Goal: Task Accomplishment & Management: Complete application form

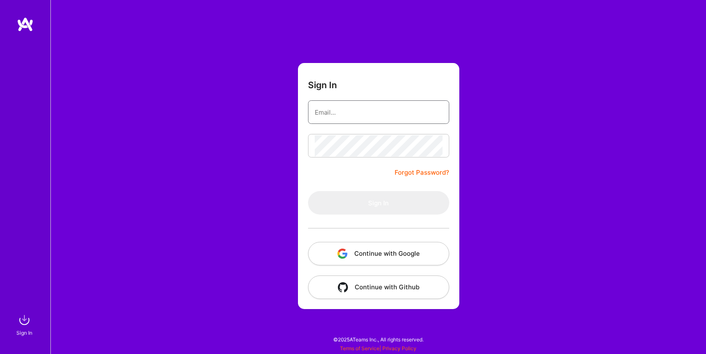
type input "[PERSON_NAME][EMAIL_ADDRESS][DOMAIN_NAME]"
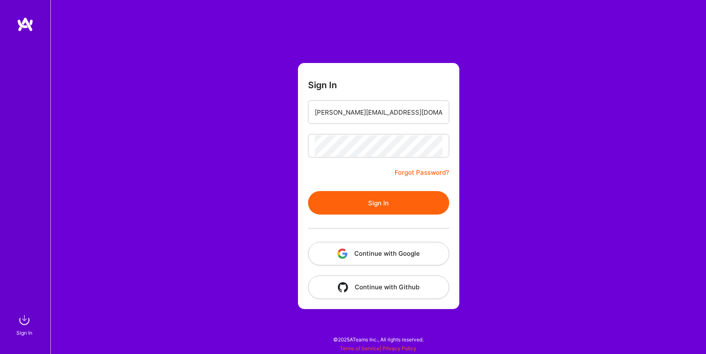
click at [386, 202] on button "Sign In" at bounding box center [378, 203] width 141 height 24
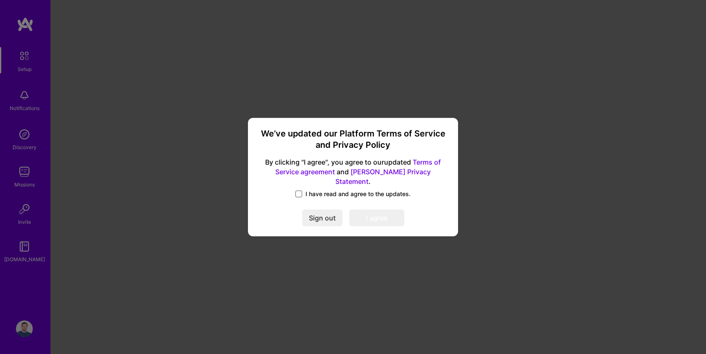
click at [301, 191] on span at bounding box center [298, 194] width 7 height 7
click at [0, 0] on input "I have read and agree to the updates." at bounding box center [0, 0] width 0 height 0
click at [375, 215] on button "I agree" at bounding box center [376, 218] width 55 height 17
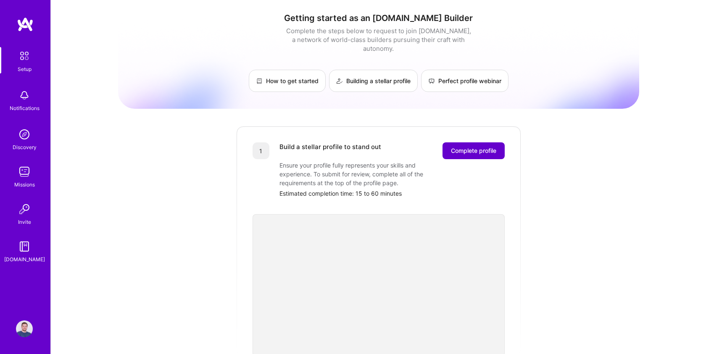
click at [491, 147] on span "Complete profile" at bounding box center [473, 151] width 45 height 8
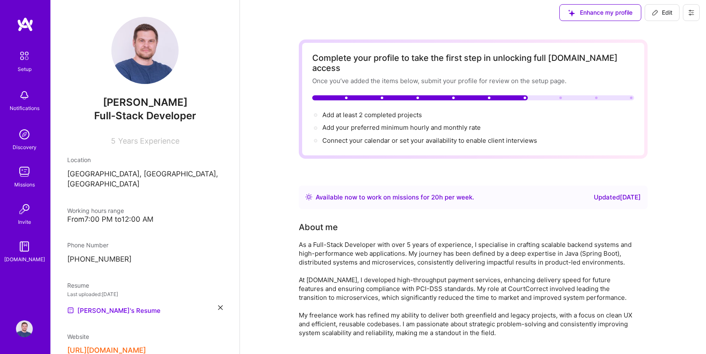
scroll to position [1, 0]
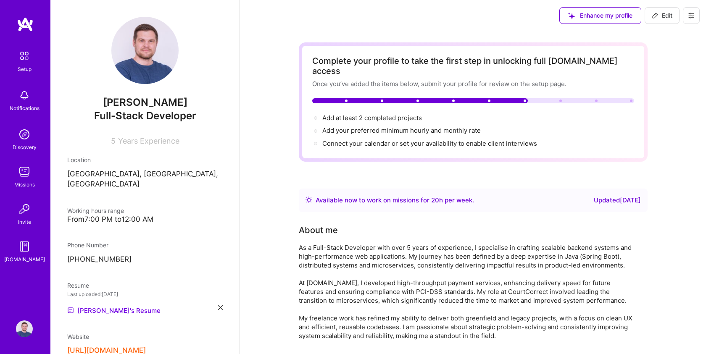
click at [662, 12] on span "Edit" at bounding box center [662, 15] width 21 height 8
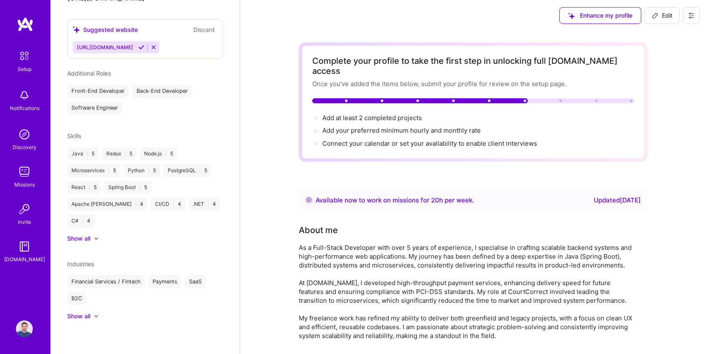
select select "GB"
select select "Right Now"
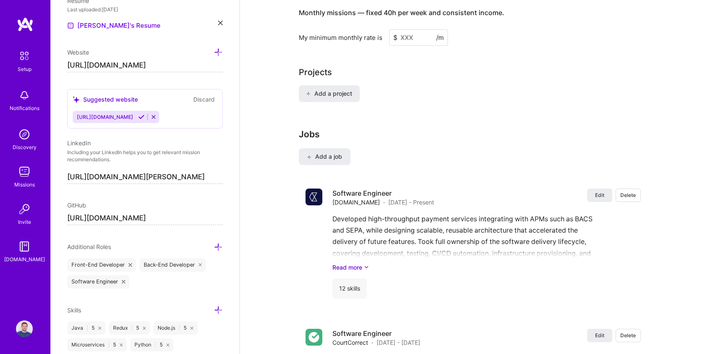
scroll to position [659, 0]
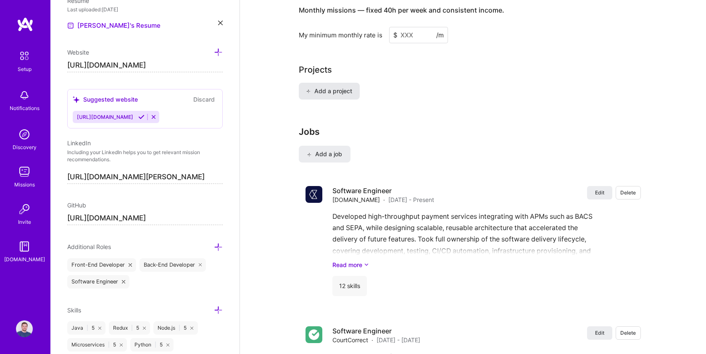
click at [333, 87] on span "Add a project" at bounding box center [329, 91] width 46 height 8
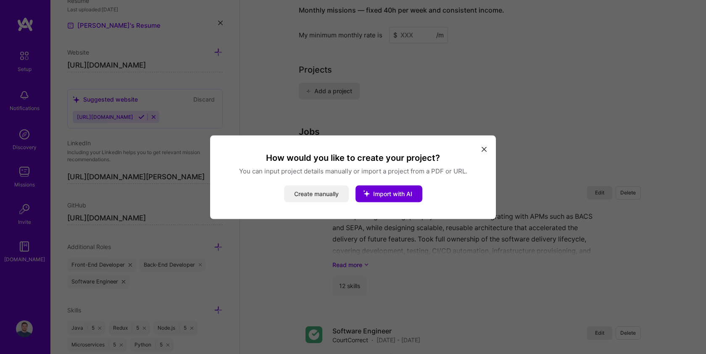
click at [323, 194] on button "Create manually" at bounding box center [316, 193] width 65 height 17
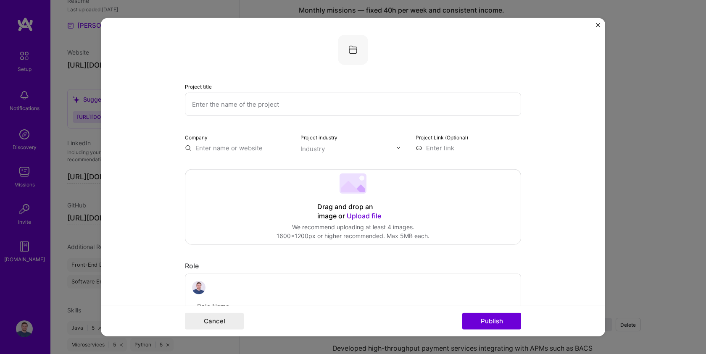
click at [271, 101] on input "text" at bounding box center [353, 103] width 336 height 23
drag, startPoint x: 295, startPoint y: 103, endPoint x: 140, endPoint y: 104, distance: 155.0
click at [140, 104] on form "Project title Hair Company Project industry Industry Project Link (Optional) Dr…" at bounding box center [353, 177] width 504 height 319
paste input "Online Database for Film Lovers"
type input "Online Database for Film Lovers"
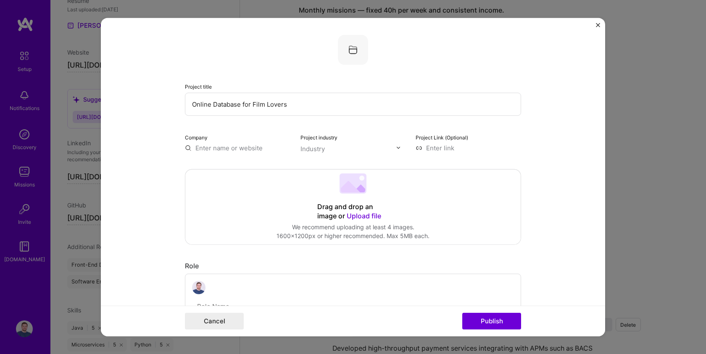
click at [244, 149] on input "text" at bounding box center [237, 147] width 105 height 9
type input "[DOMAIN_NAME]"
drag, startPoint x: 268, startPoint y: 149, endPoint x: 158, endPoint y: 150, distance: 109.6
click at [158, 150] on form "Project title Online Database for Film Lovers Company [DOMAIN_NAME] Project ind…" at bounding box center [353, 177] width 504 height 319
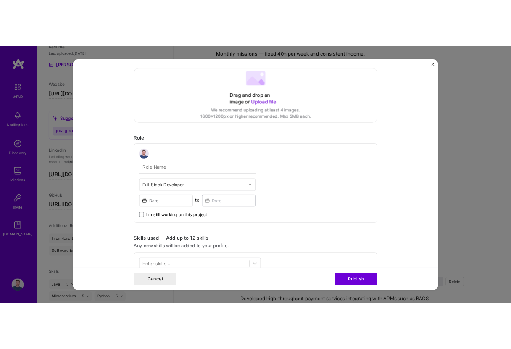
scroll to position [0, 0]
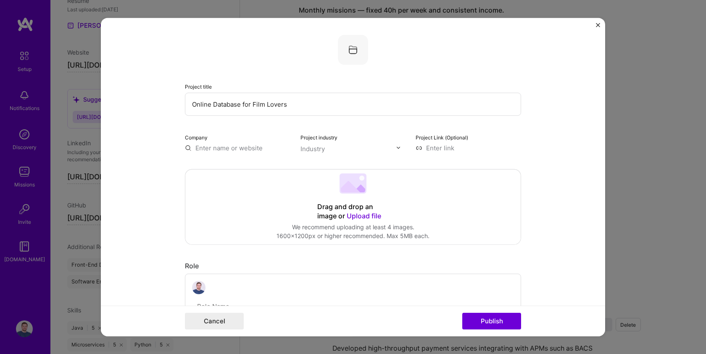
click at [598, 25] on img "Close" at bounding box center [598, 25] width 4 height 4
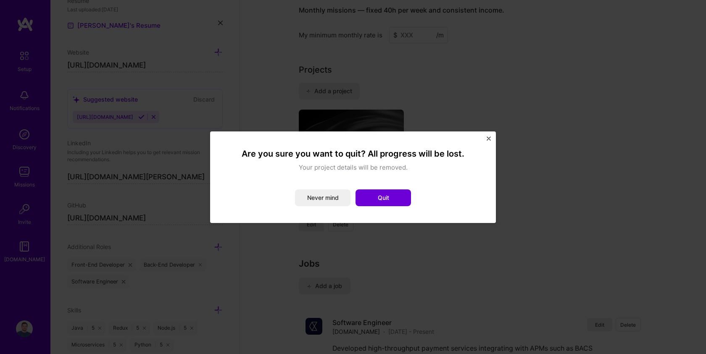
click at [487, 139] on img "Close" at bounding box center [488, 139] width 4 height 4
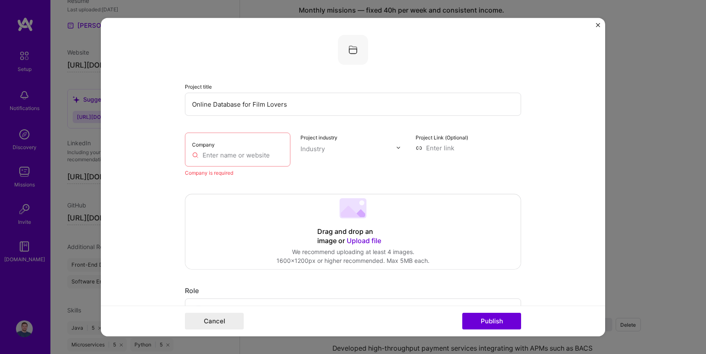
click at [597, 24] on img "Close" at bounding box center [598, 25] width 4 height 4
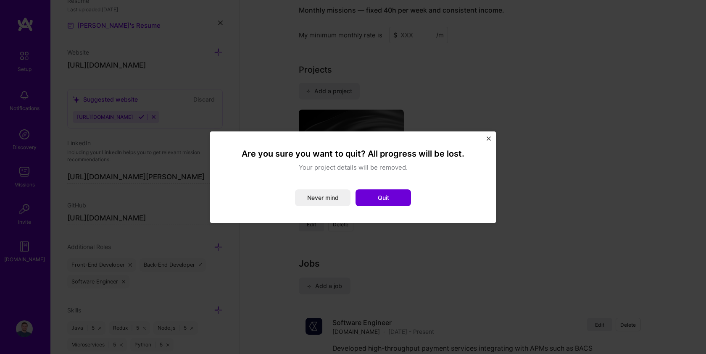
click at [490, 139] on img "Close" at bounding box center [488, 139] width 4 height 4
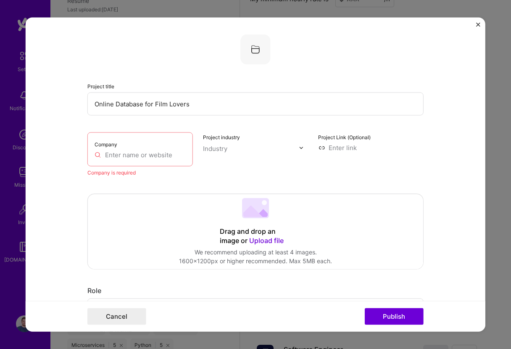
drag, startPoint x: 193, startPoint y: 105, endPoint x: 88, endPoint y: 104, distance: 105.0
click at [88, 104] on input "Online Database for Film Lovers" at bounding box center [255, 103] width 336 height 23
type input "Casefile"
click at [126, 154] on input "text" at bounding box center [140, 154] width 91 height 9
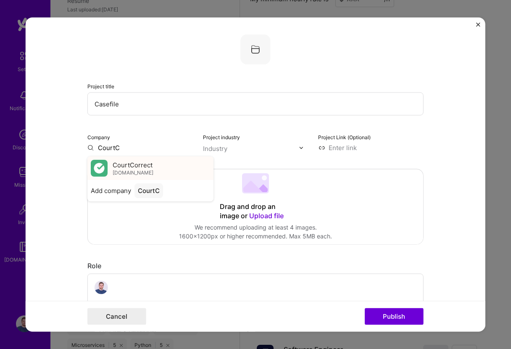
click at [127, 170] on span "[DOMAIN_NAME]" at bounding box center [133, 172] width 41 height 7
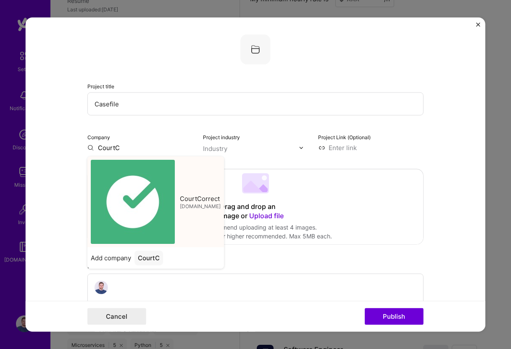
type input "CourtCorrect"
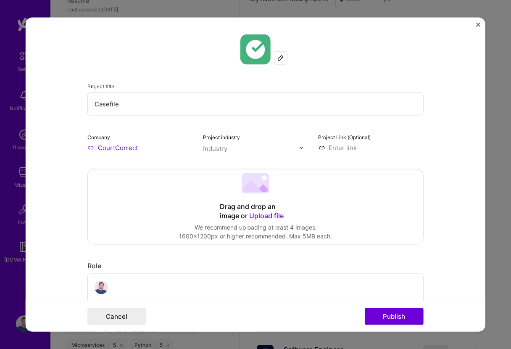
click at [234, 150] on input "text" at bounding box center [251, 148] width 96 height 9
type input "saa"
click at [219, 160] on div "SaaS" at bounding box center [222, 166] width 35 height 16
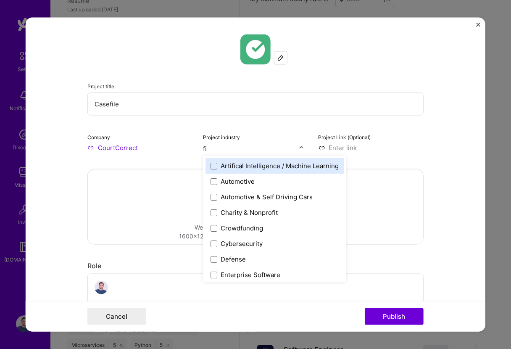
type input "fin"
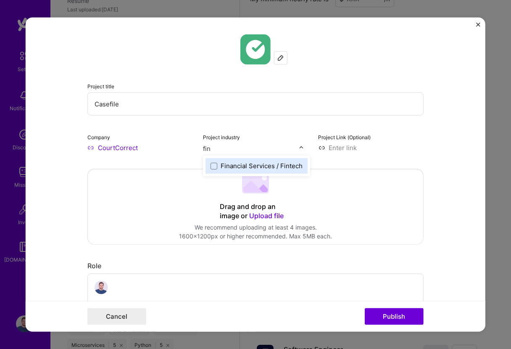
click at [248, 166] on div "Financial Services / Fintech" at bounding box center [262, 165] width 82 height 9
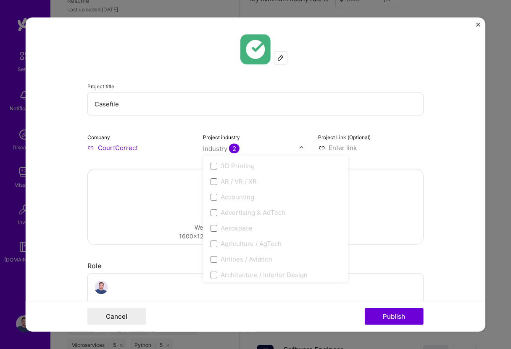
click at [421, 146] on input at bounding box center [370, 147] width 105 height 9
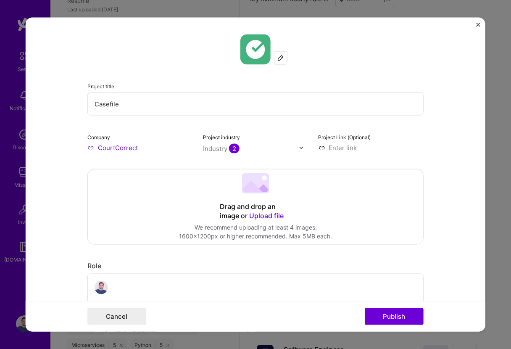
click at [441, 136] on form "Project title Casefile Company CourtCorrect Project industry Industry 2 Project…" at bounding box center [256, 175] width 460 height 314
click at [342, 147] on input at bounding box center [370, 147] width 105 height 9
paste input "[URL][DOMAIN_NAME]"
type input "[URL][DOMAIN_NAME]"
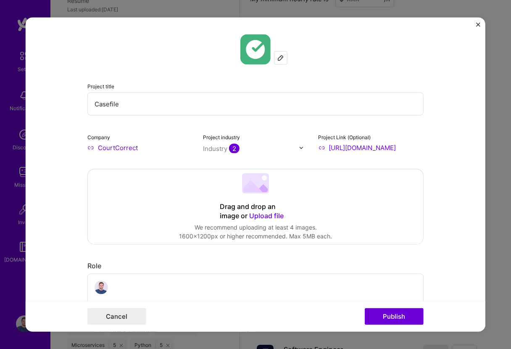
click at [337, 194] on div "Drag and drop an image or Upload file Upload file We recommend uploading at lea…" at bounding box center [255, 206] width 335 height 75
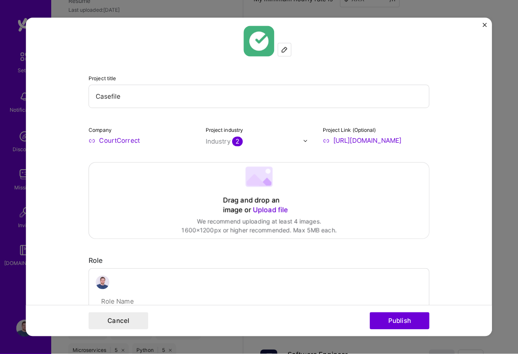
scroll to position [11, 0]
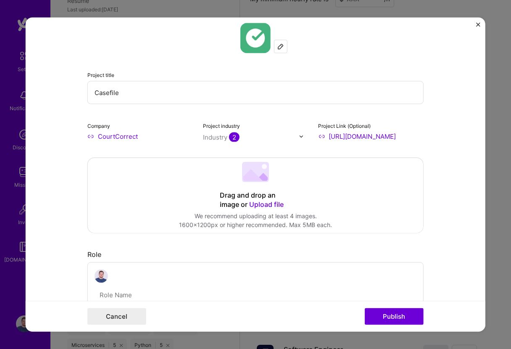
click at [292, 97] on input "Casefile" at bounding box center [255, 92] width 336 height 23
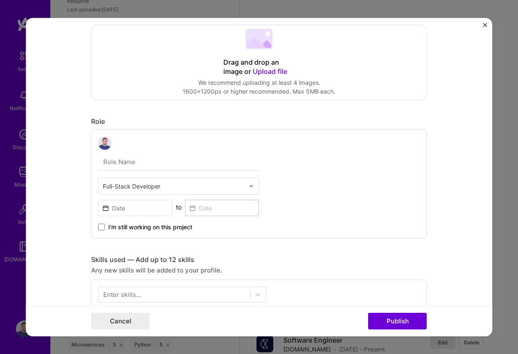
scroll to position [146, 0]
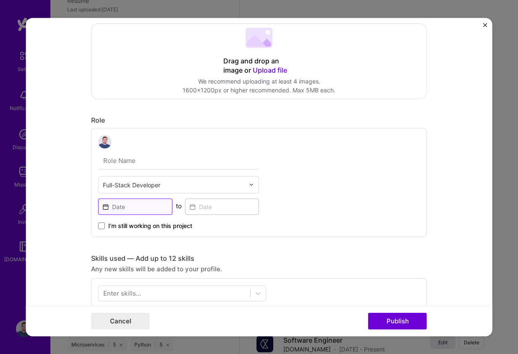
click at [157, 204] on input at bounding box center [135, 206] width 74 height 16
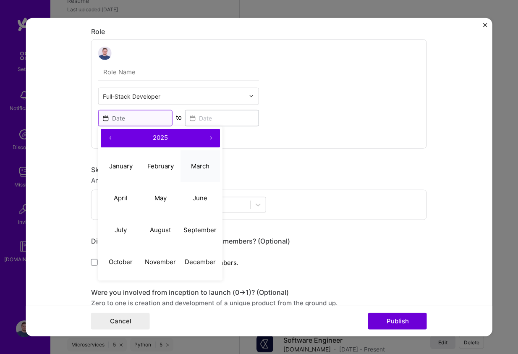
scroll to position [235, 0]
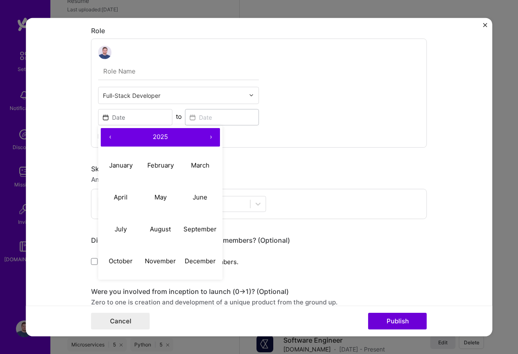
click at [109, 139] on button "‹" at bounding box center [110, 137] width 18 height 18
click at [125, 165] on abbr "January" at bounding box center [121, 165] width 24 height 8
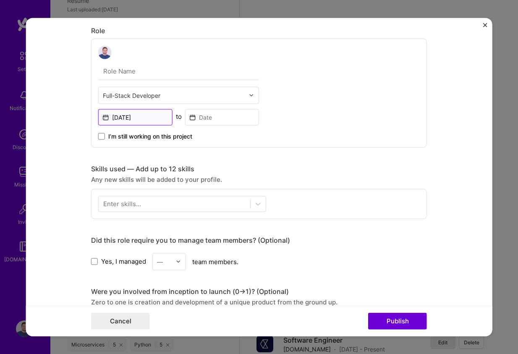
click at [135, 112] on input "[DATE]" at bounding box center [135, 117] width 74 height 16
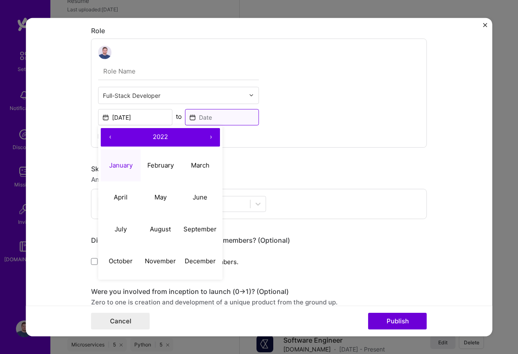
click at [219, 118] on input at bounding box center [222, 117] width 74 height 16
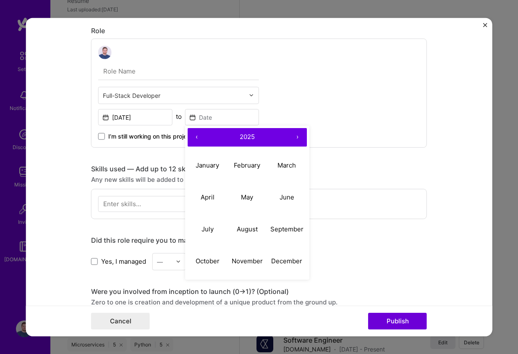
click at [197, 139] on button "‹" at bounding box center [197, 137] width 18 height 18
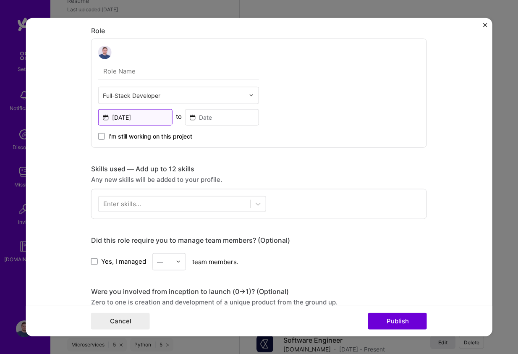
click at [134, 121] on input "[DATE]" at bounding box center [135, 117] width 74 height 16
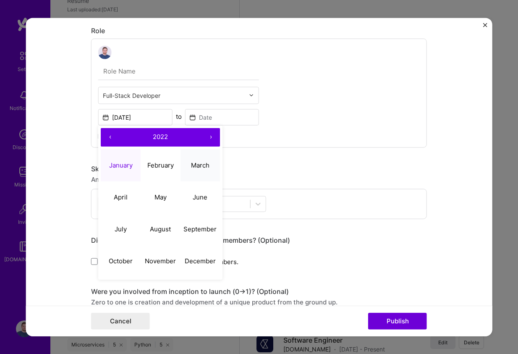
click at [202, 160] on button "March" at bounding box center [200, 166] width 40 height 32
type input "[DATE]"
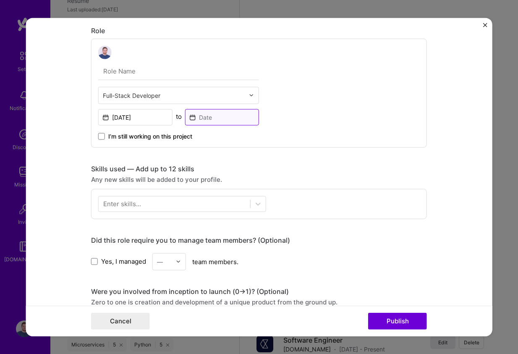
click at [212, 118] on input at bounding box center [222, 117] width 74 height 16
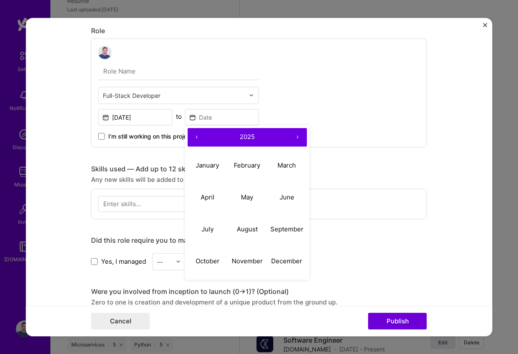
click at [196, 137] on button "‹" at bounding box center [197, 137] width 18 height 18
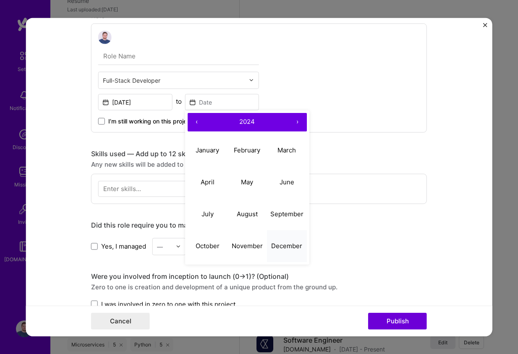
click at [286, 250] on button "December" at bounding box center [287, 246] width 40 height 32
type input "[DATE]"
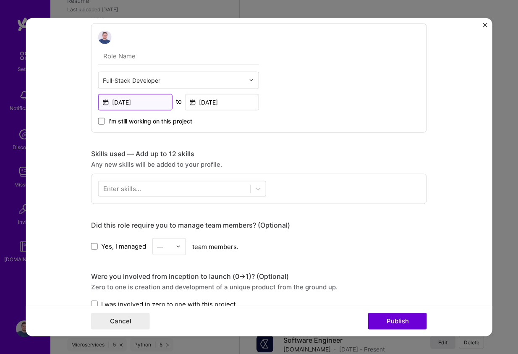
click at [127, 101] on input "[DATE]" at bounding box center [135, 102] width 74 height 16
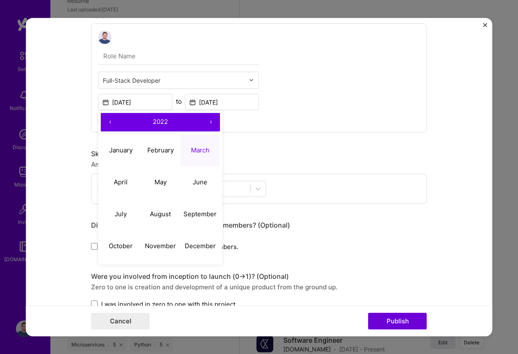
click at [215, 122] on button "›" at bounding box center [211, 122] width 18 height 18
click at [195, 156] on button "March" at bounding box center [200, 150] width 40 height 32
type input "[DATE]"
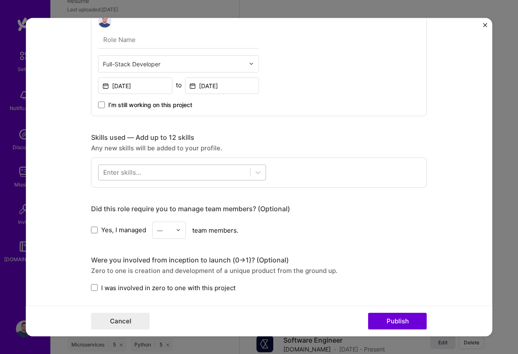
scroll to position [268, 0]
click at [199, 175] on div at bounding box center [175, 172] width 152 height 14
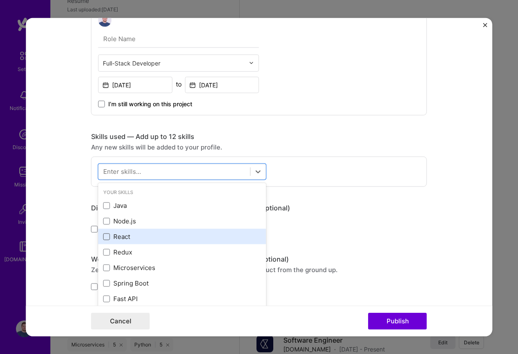
click at [107, 237] on span at bounding box center [106, 236] width 7 height 7
click at [0, 0] on input "checkbox" at bounding box center [0, 0] width 0 height 0
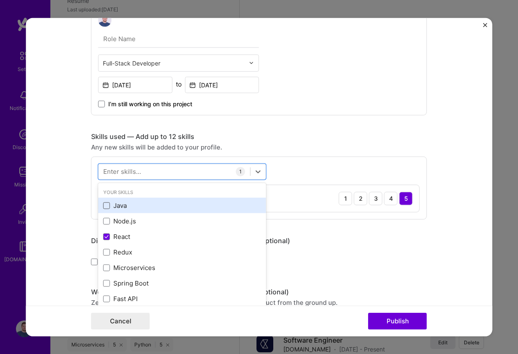
click at [108, 209] on span at bounding box center [106, 205] width 7 height 7
click at [0, 0] on input "checkbox" at bounding box center [0, 0] width 0 height 0
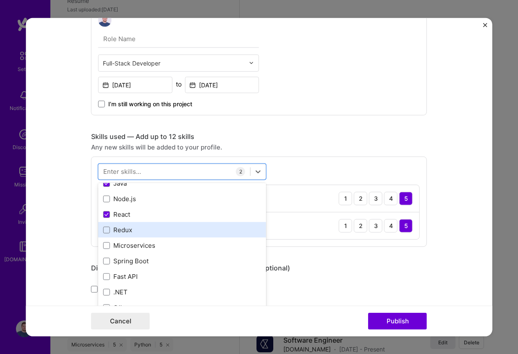
scroll to position [23, 0]
click at [110, 226] on div "Redux" at bounding box center [182, 229] width 158 height 9
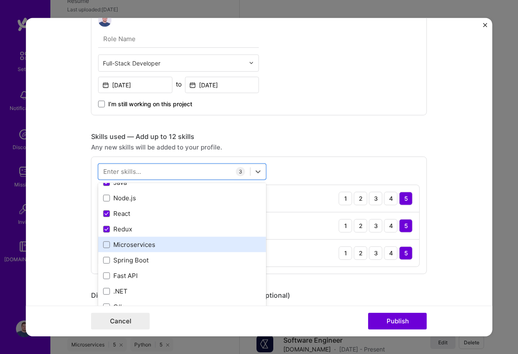
click at [110, 246] on div "Microservices" at bounding box center [182, 244] width 158 height 9
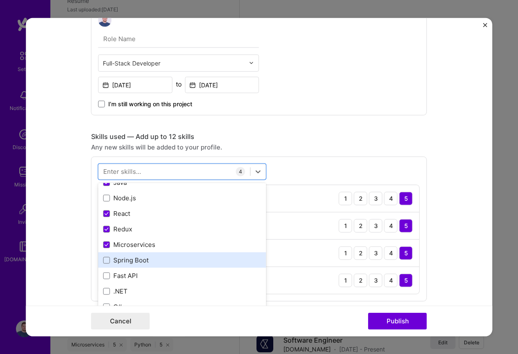
scroll to position [35, 0]
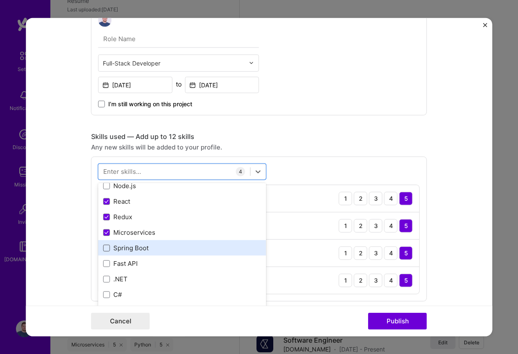
click at [103, 244] on div "Spring Boot" at bounding box center [182, 248] width 158 height 9
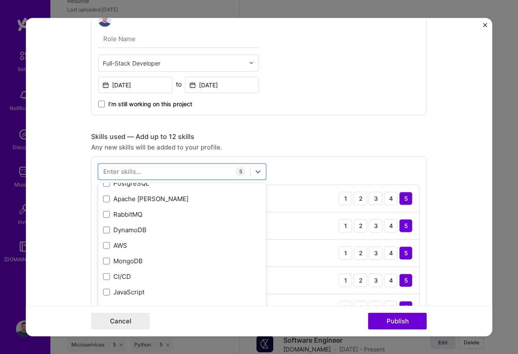
scroll to position [211, 0]
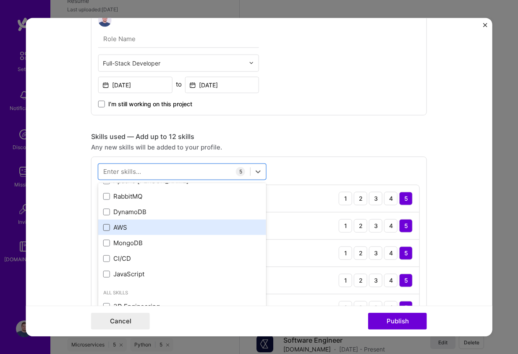
click at [106, 229] on span at bounding box center [106, 227] width 7 height 7
click at [0, 0] on input "checkbox" at bounding box center [0, 0] width 0 height 0
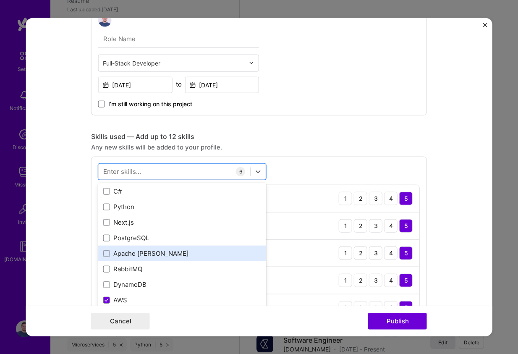
scroll to position [137, 0]
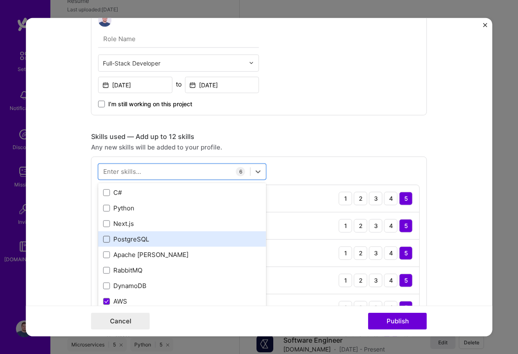
click at [108, 240] on span at bounding box center [106, 239] width 7 height 7
click at [0, 0] on input "checkbox" at bounding box center [0, 0] width 0 height 0
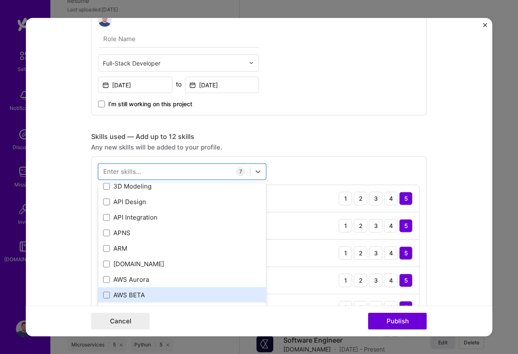
scroll to position [397, 0]
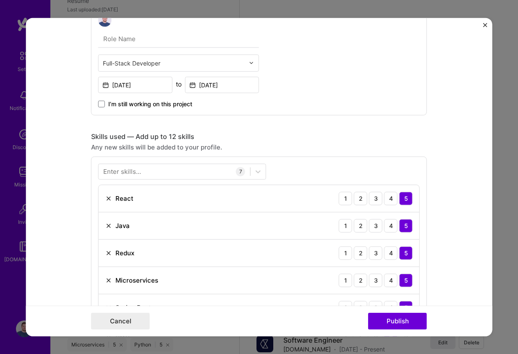
click at [427, 135] on div "Skills used — Add up to 12 skills" at bounding box center [259, 136] width 336 height 9
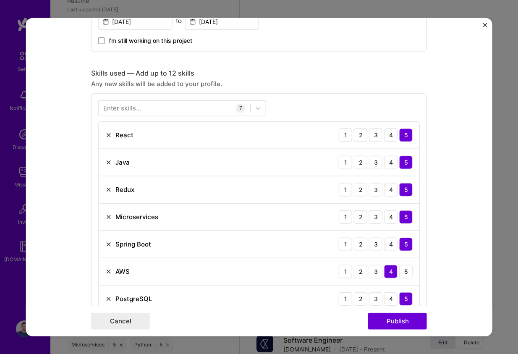
scroll to position [255, 0]
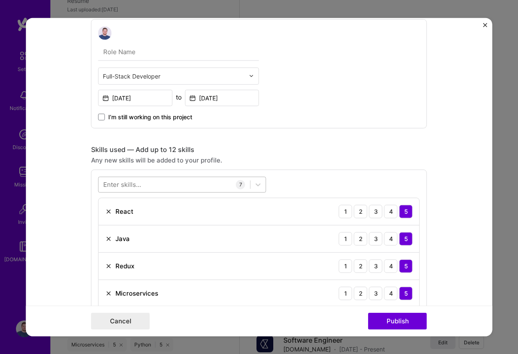
click at [211, 183] on div at bounding box center [175, 185] width 152 height 14
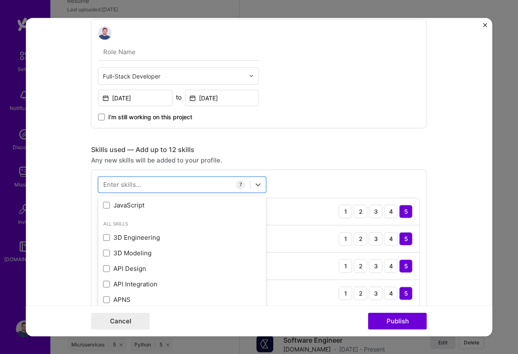
scroll to position [292, 0]
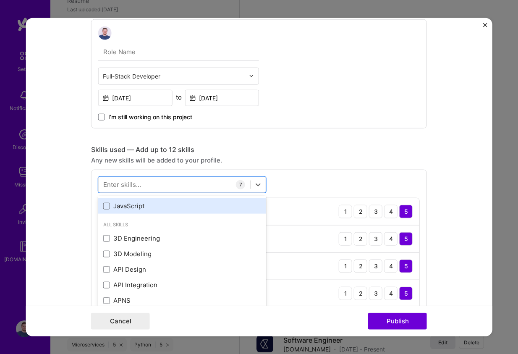
click at [175, 208] on div "JavaScript" at bounding box center [182, 206] width 158 height 9
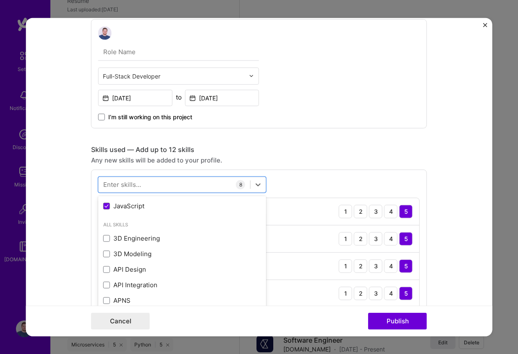
click at [455, 162] on form "Project title Casefile Company CourtCorrect Project industry Industry 2 Project…" at bounding box center [259, 177] width 467 height 319
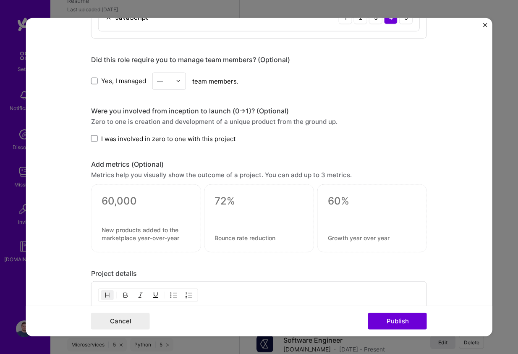
scroll to position [635, 0]
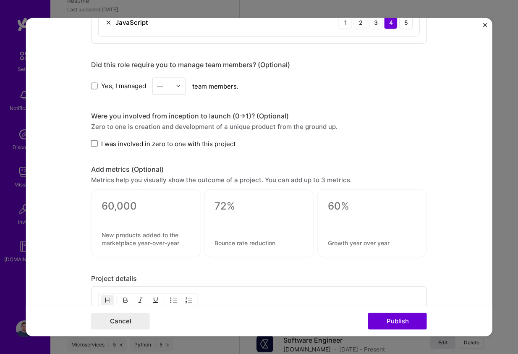
click at [95, 147] on span at bounding box center [94, 143] width 7 height 7
click at [0, 0] on input "I was involved in zero to one with this project" at bounding box center [0, 0] width 0 height 0
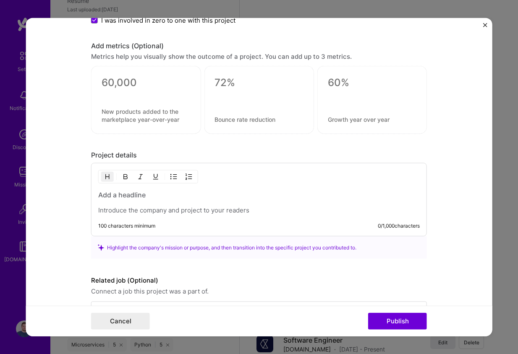
scroll to position [760, 0]
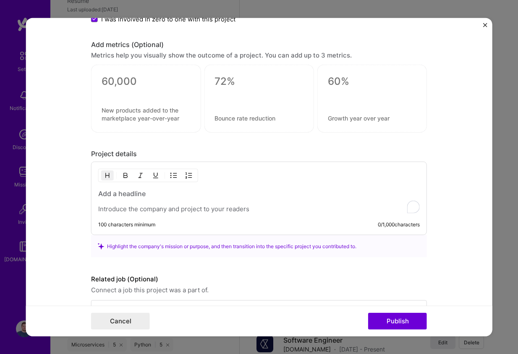
click at [186, 201] on div "To enrich screen reader interactions, please activate Accessibility in Grammarl…" at bounding box center [259, 201] width 322 height 24
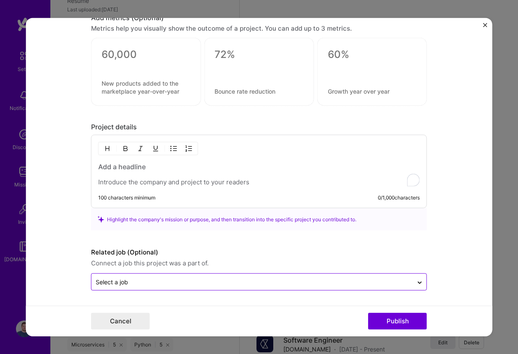
click at [253, 276] on div "Select a job" at bounding box center [253, 282] width 322 height 16
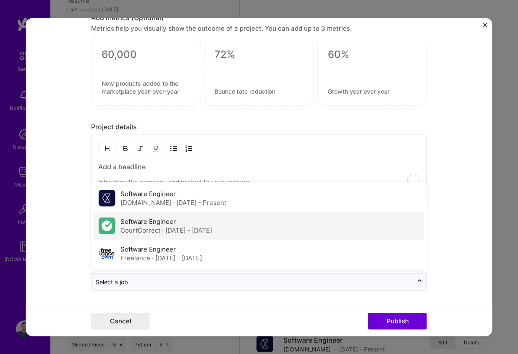
click at [212, 221] on div "Software Engineer CourtCorrect · [DATE] - [DATE]" at bounding box center [167, 226] width 92 height 18
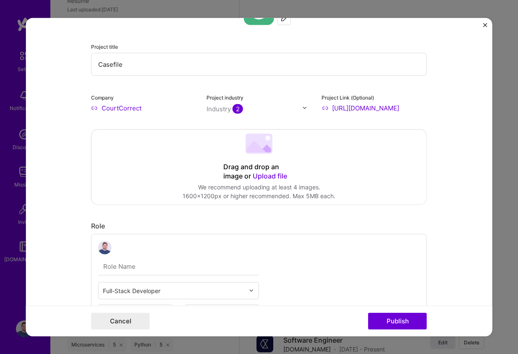
scroll to position [19, 0]
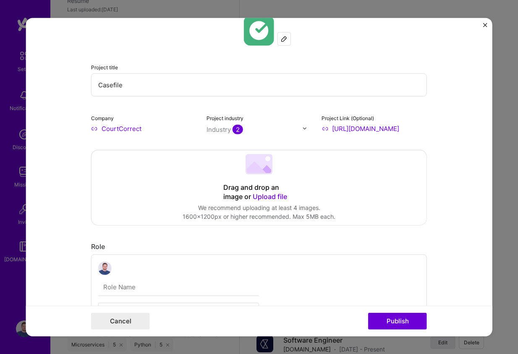
click at [251, 193] on div "Drag and drop an image or Upload file" at bounding box center [258, 192] width 71 height 18
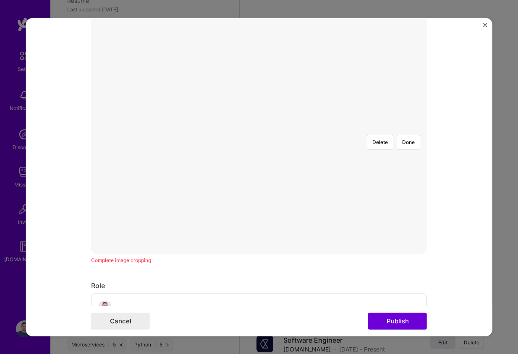
scroll to position [165, 0]
click at [430, 243] on form "Project title Casefile Company CourtCorrect Project industry Industry 2 Project…" at bounding box center [259, 177] width 467 height 319
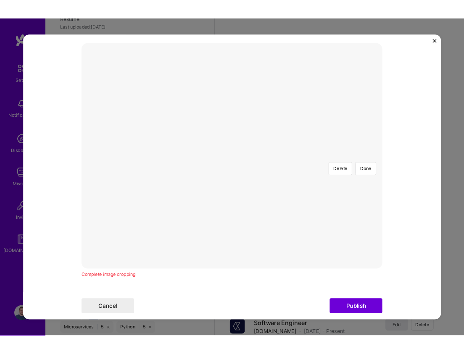
scroll to position [134, 0]
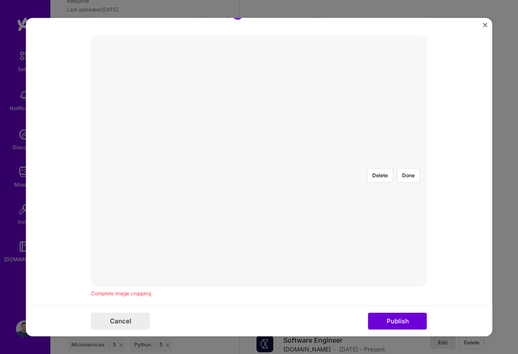
click at [259, 161] on div at bounding box center [259, 161] width 0 height 0
click at [332, 236] on div at bounding box center [410, 275] width 303 height 228
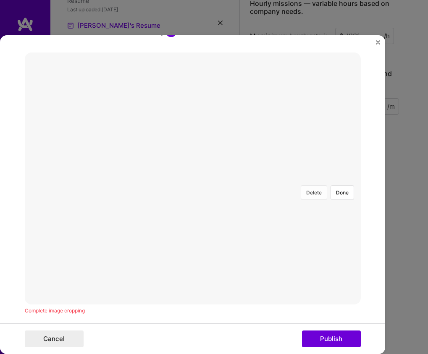
click at [317, 185] on button "Delete" at bounding box center [314, 192] width 26 height 15
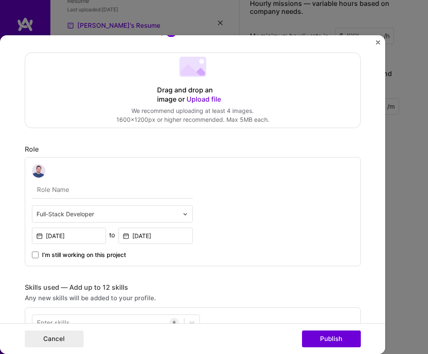
click at [205, 96] on span "Upload file" at bounding box center [204, 99] width 34 height 8
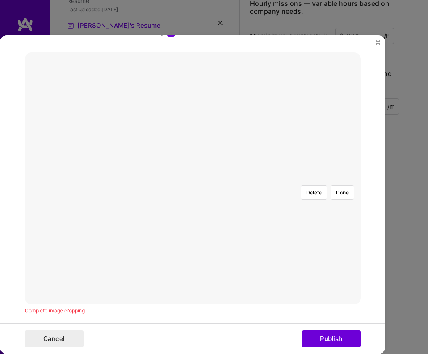
click at [193, 179] on div at bounding box center [193, 179] width 0 height 0
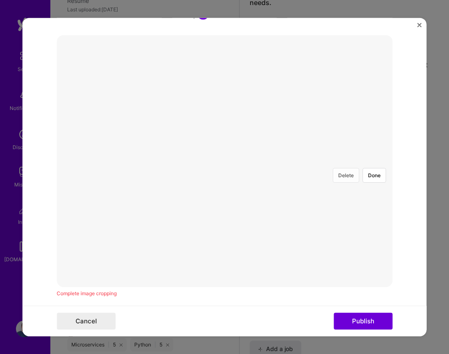
click at [352, 168] on button "Delete" at bounding box center [346, 175] width 26 height 15
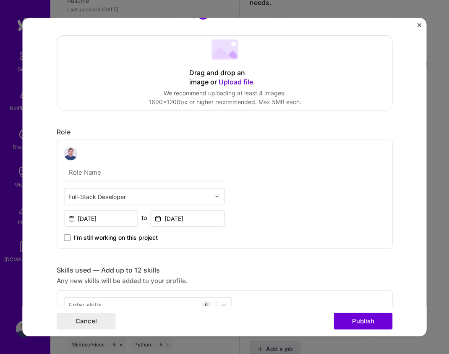
click at [225, 83] on span "Upload file" at bounding box center [235, 81] width 34 height 8
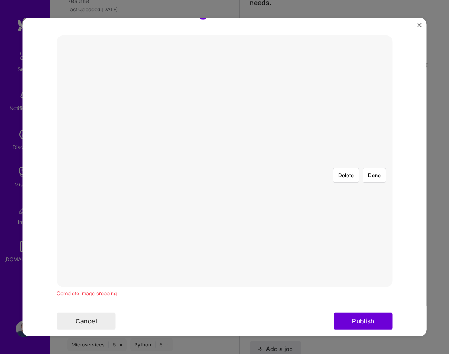
click at [377, 161] on div "Delete Done" at bounding box center [225, 161] width 336 height 0
click at [409, 277] on form "Project title Casefile Company CourtCorrect Project industry Industry 2 Project…" at bounding box center [225, 177] width 405 height 319
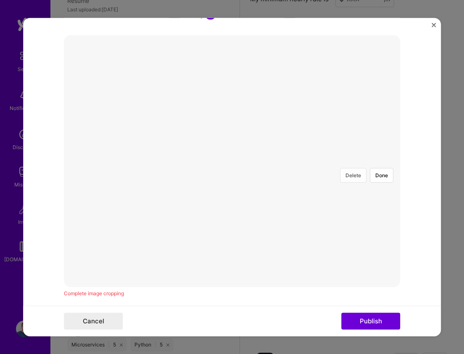
click at [348, 168] on button "Delete" at bounding box center [353, 175] width 26 height 15
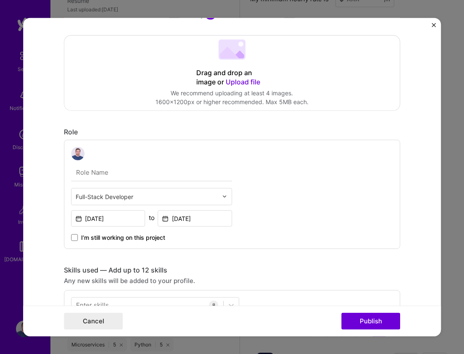
click at [236, 82] on span "Upload file" at bounding box center [243, 81] width 34 height 8
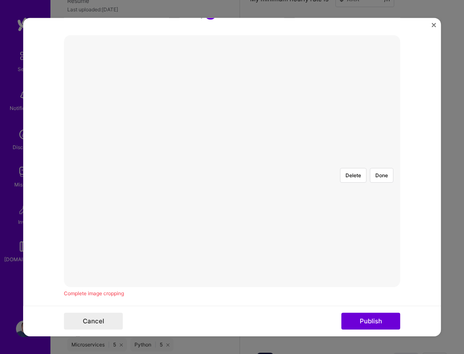
click at [408, 284] on form "Project title Casefile Company CourtCorrect Project industry Industry 2 Project…" at bounding box center [232, 177] width 418 height 319
click at [402, 270] on form "Project title Casefile Company CourtCorrect Project industry Industry 2 Project…" at bounding box center [232, 177] width 418 height 319
click at [394, 296] on div "Delete Done Complete image cropping" at bounding box center [232, 166] width 336 height 263
click at [407, 283] on form "Project title Casefile Company CourtCorrect Project industry Industry 2 Project…" at bounding box center [232, 177] width 418 height 319
click at [347, 249] on div at bounding box center [396, 284] width 329 height 247
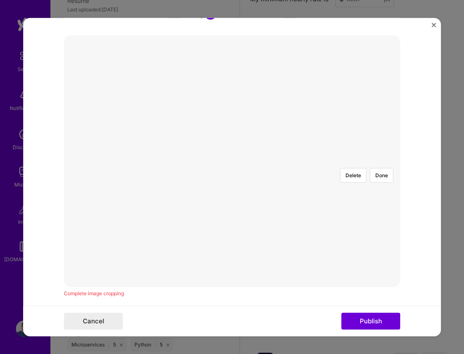
click at [387, 214] on div at bounding box center [396, 284] width 329 height 247
click at [232, 161] on div at bounding box center [232, 161] width 0 height 0
click at [349, 168] on button "Delete" at bounding box center [353, 175] width 26 height 15
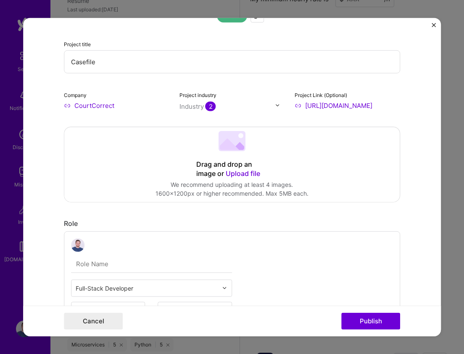
scroll to position [56, 0]
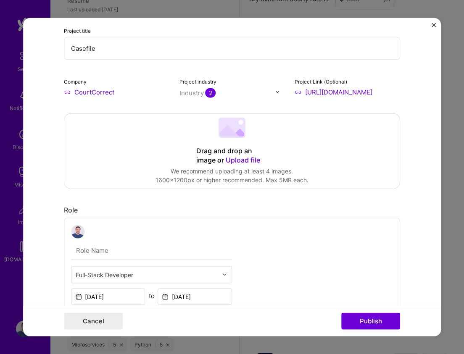
click at [235, 144] on div "Drag and drop an image or Upload file Upload file We recommend uploading at lea…" at bounding box center [231, 150] width 335 height 75
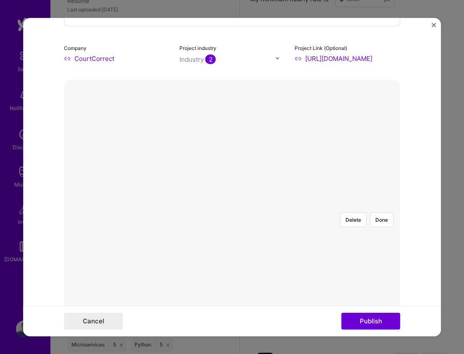
scroll to position [62, 0]
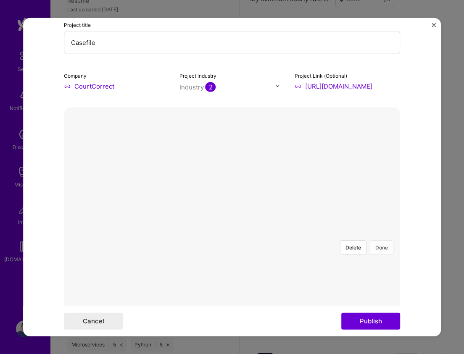
click at [378, 240] on button "Done" at bounding box center [382, 247] width 24 height 15
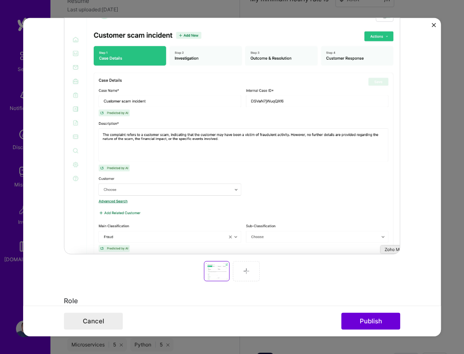
scroll to position [179, 0]
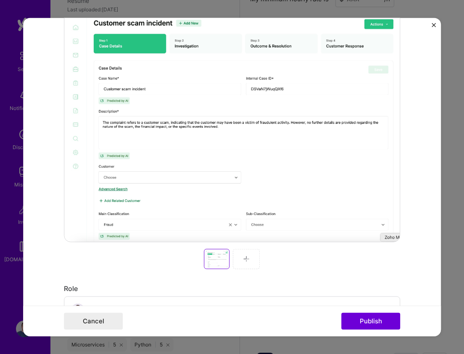
click at [247, 259] on img at bounding box center [246, 258] width 7 height 7
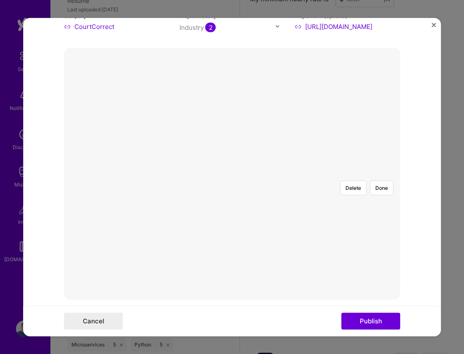
scroll to position [126, 0]
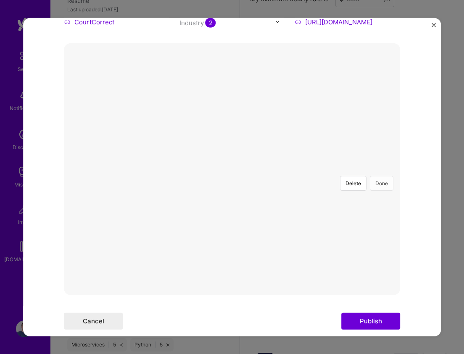
click at [382, 176] on button "Done" at bounding box center [382, 183] width 24 height 15
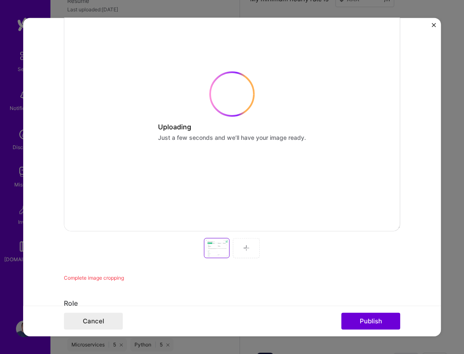
scroll to position [190, 0]
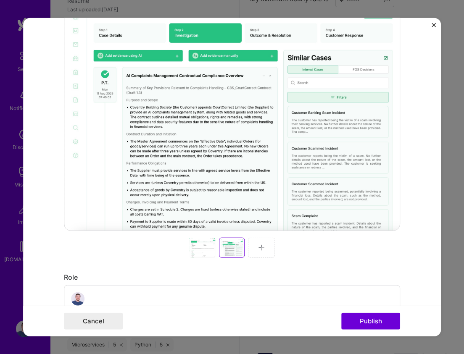
click at [265, 246] on div at bounding box center [261, 247] width 27 height 20
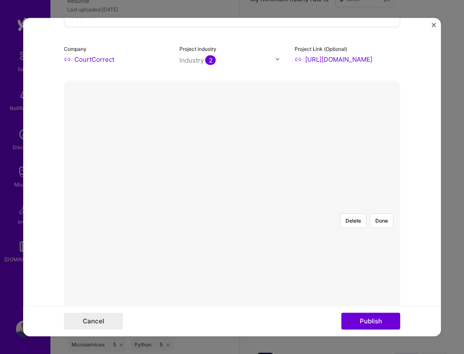
scroll to position [55, 0]
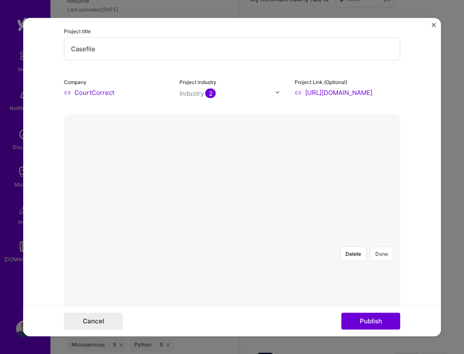
click at [383, 246] on button "Done" at bounding box center [382, 253] width 24 height 15
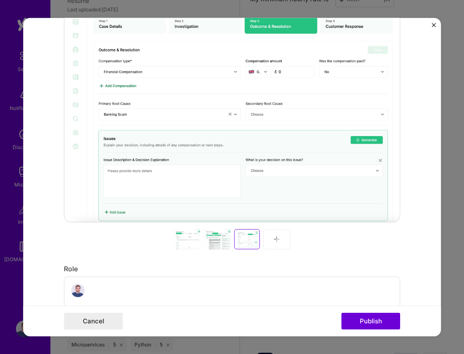
scroll to position [241, 0]
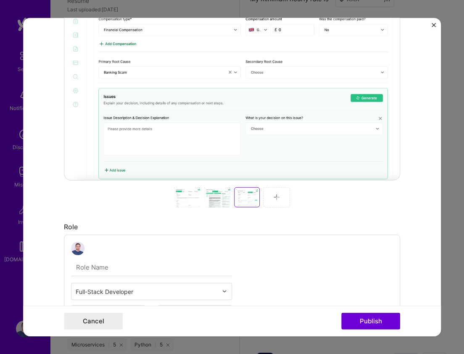
click at [281, 197] on div at bounding box center [276, 197] width 27 height 20
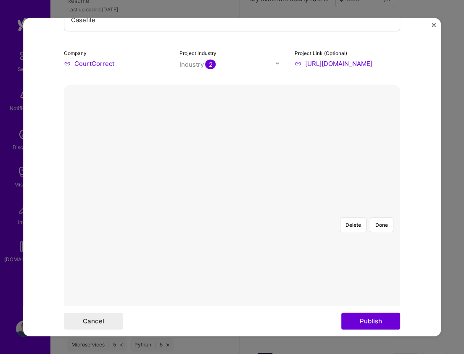
scroll to position [71, 0]
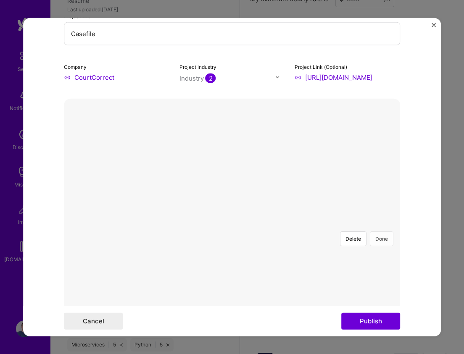
click at [379, 231] on button "Done" at bounding box center [382, 238] width 24 height 15
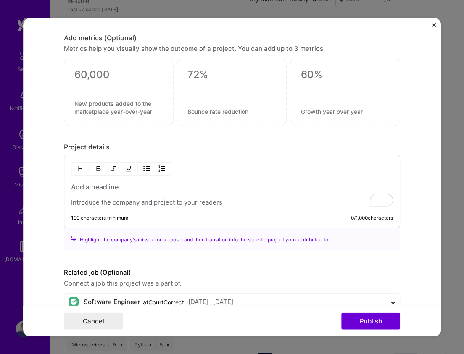
scroll to position [989, 0]
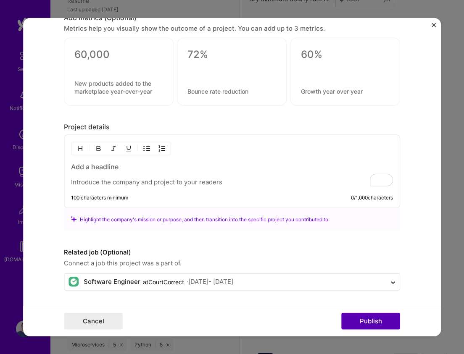
click at [366, 320] on button "Publish" at bounding box center [370, 321] width 59 height 17
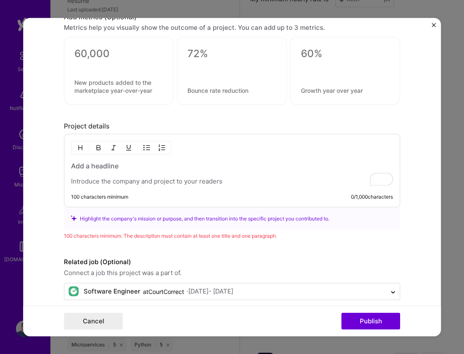
scroll to position [999, 0]
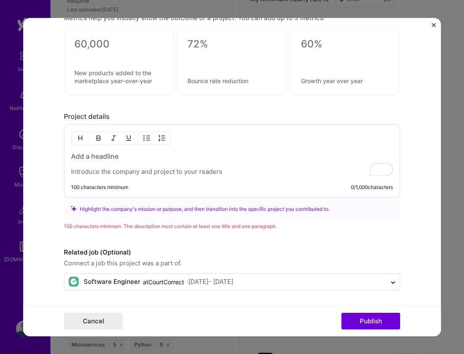
drag, startPoint x: 384, startPoint y: 206, endPoint x: 330, endPoint y: 214, distance: 54.8
click at [333, 212] on div "Highlight the company's mission or purpose, and then transition into the specif…" at bounding box center [232, 209] width 323 height 9
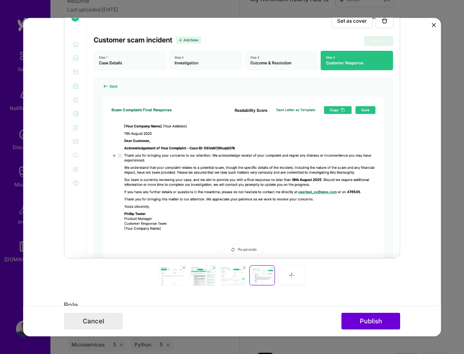
scroll to position [0, 0]
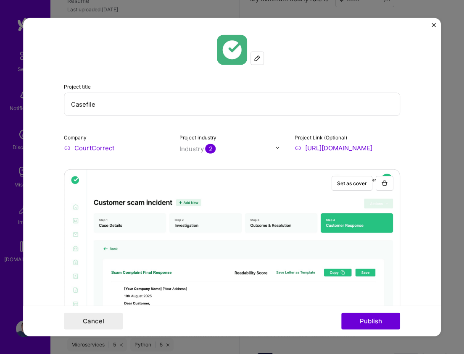
click at [121, 99] on input "Casefile" at bounding box center [232, 103] width 336 height 23
paste input "AI-Driven Case Management & Response Automation"
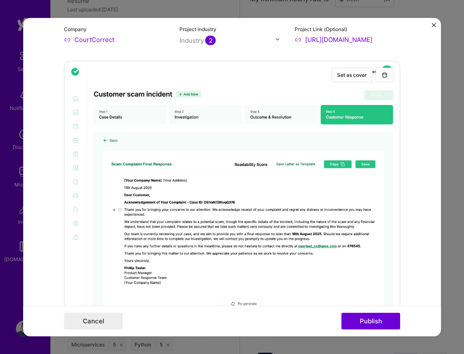
scroll to position [111, 0]
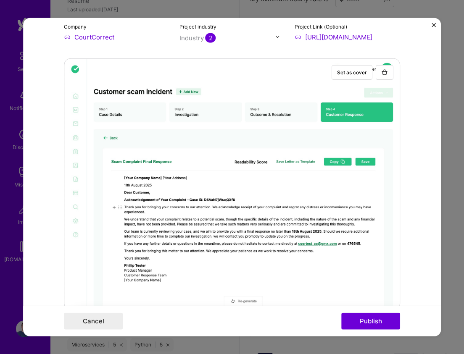
type input "AI-Driven Case Management & Response Automation"
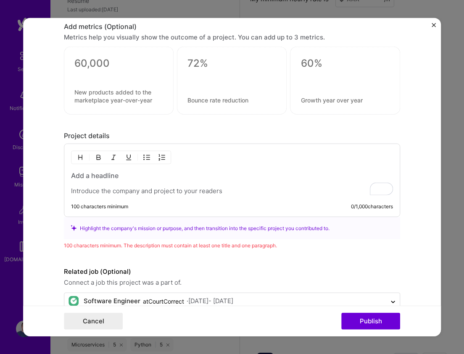
scroll to position [985, 0]
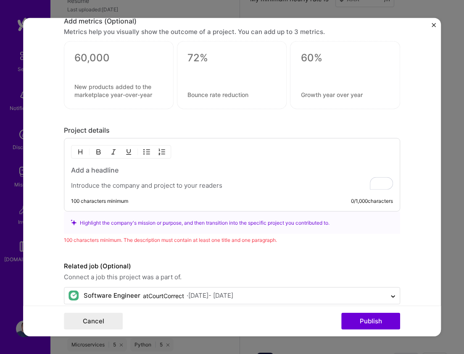
click at [134, 170] on h3 "To enrich screen reader interactions, please activate Accessibility in Grammarl…" at bounding box center [232, 170] width 322 height 9
click at [93, 167] on h3 "To enrich screen reader interactions, please activate Accessibility in Grammarl…" at bounding box center [232, 170] width 322 height 9
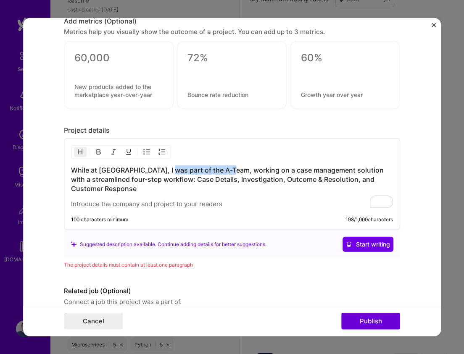
drag, startPoint x: 228, startPoint y: 172, endPoint x: 167, endPoint y: 172, distance: 60.9
click at [167, 172] on h3 "While at [GEOGRAPHIC_DATA], I was part of the A-Team, working on a case managem…" at bounding box center [232, 180] width 322 height 28
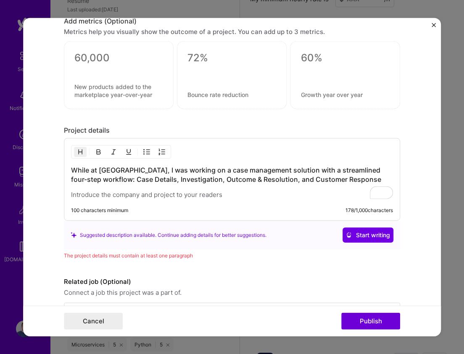
click at [267, 184] on h3 "While at [GEOGRAPHIC_DATA], I was working on a case management solution with a …" at bounding box center [232, 175] width 322 height 18
click at [126, 195] on p "To enrich screen reader interactions, please activate Accessibility in Grammarl…" at bounding box center [232, 195] width 322 height 8
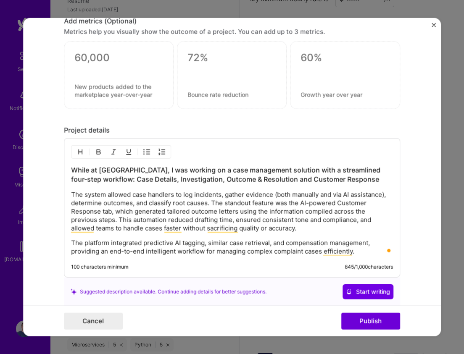
click at [134, 206] on p "The system allowed case handlers to log incidents, gather evidence (both manual…" at bounding box center [232, 212] width 322 height 42
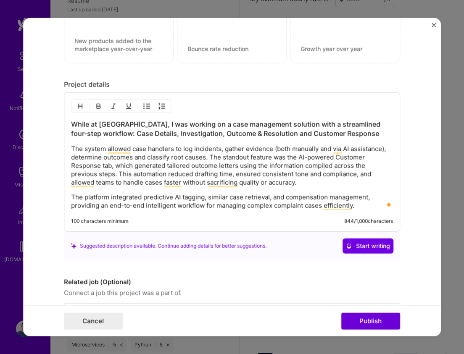
scroll to position [1061, 0]
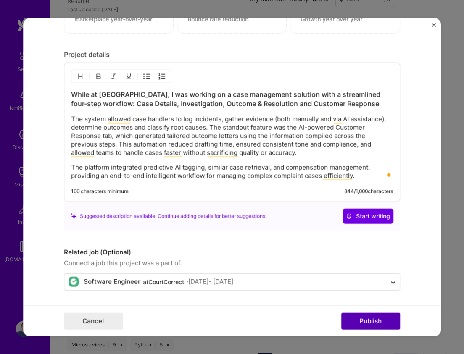
click at [368, 320] on button "Publish" at bounding box center [370, 321] width 59 height 17
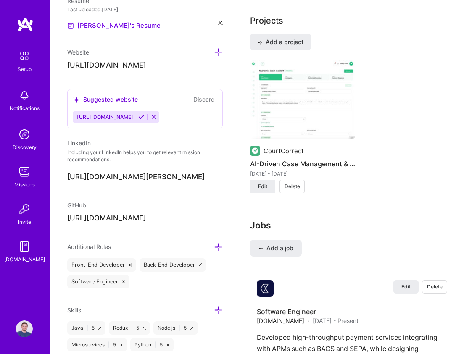
scroll to position [744, 0]
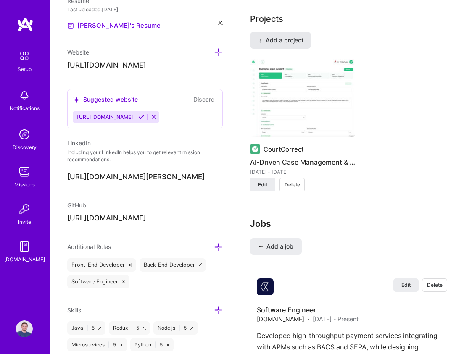
click at [277, 38] on span "Add a project" at bounding box center [281, 40] width 46 height 8
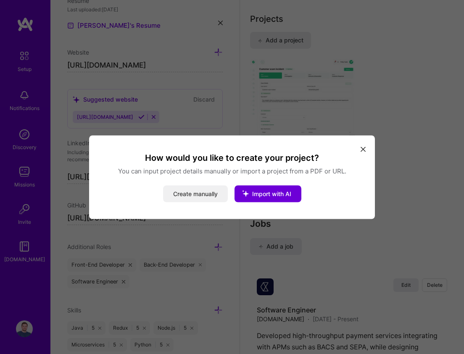
click at [201, 190] on button "Create manually" at bounding box center [195, 193] width 65 height 17
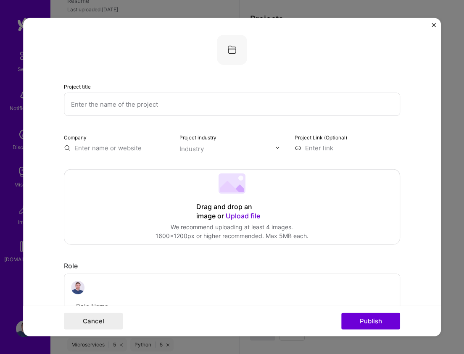
click at [431, 23] on img "Close" at bounding box center [433, 25] width 4 height 4
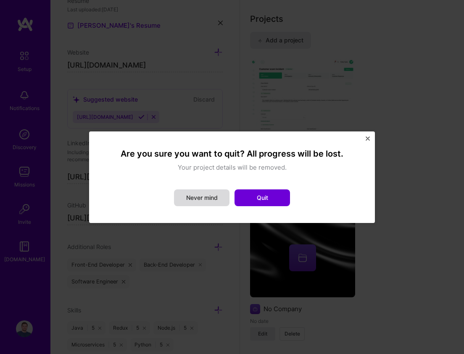
click at [218, 195] on button "Never mind" at bounding box center [201, 197] width 55 height 17
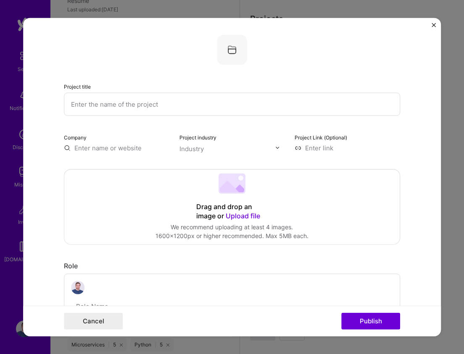
click at [210, 102] on input "text" at bounding box center [232, 103] width 336 height 23
paste input "Online Database for Film Lovers"
type input "Online Database for Film Lovers"
click at [130, 147] on input "text" at bounding box center [116, 147] width 105 height 9
click at [242, 149] on input "text" at bounding box center [227, 148] width 96 height 9
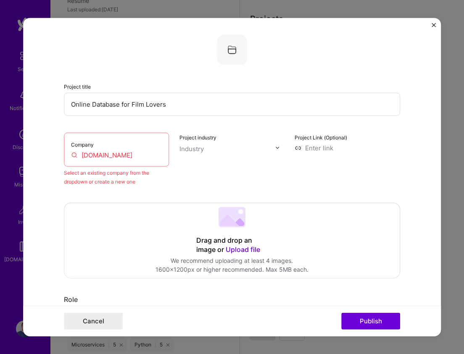
click at [132, 150] on div "Company [DOMAIN_NAME]" at bounding box center [116, 149] width 105 height 34
click at [134, 158] on input "[DOMAIN_NAME]" at bounding box center [116, 154] width 91 height 9
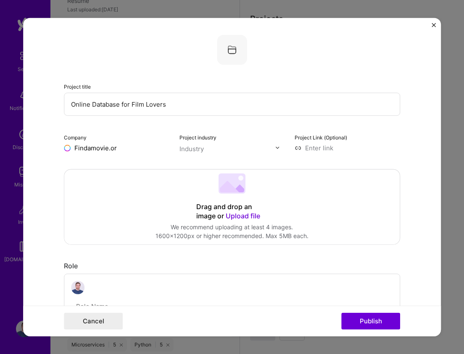
type input "[DOMAIN_NAME]"
click at [101, 168] on span "Add company" at bounding box center [87, 167] width 40 height 9
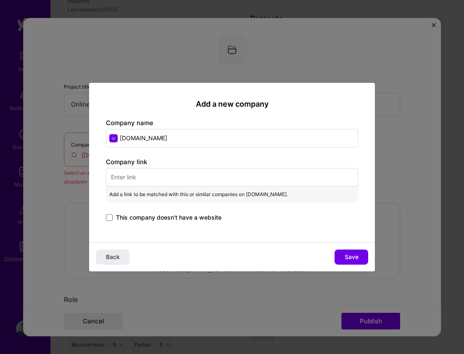
click at [177, 177] on input "text" at bounding box center [232, 177] width 252 height 18
paste input "[URL][DOMAIN_NAME]"
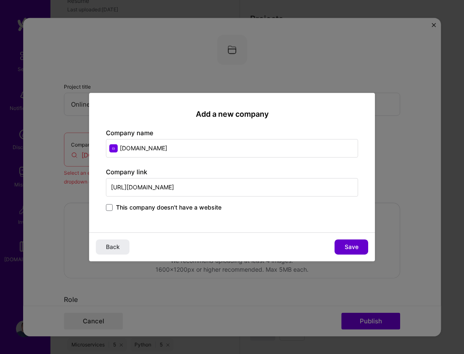
type input "[URL][DOMAIN_NAME]"
click at [349, 247] on span "Save" at bounding box center [351, 247] width 14 height 8
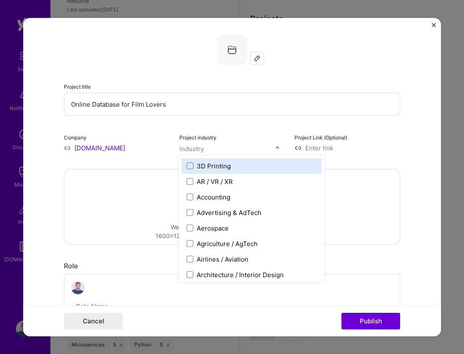
click at [232, 146] on input "text" at bounding box center [227, 148] width 96 height 9
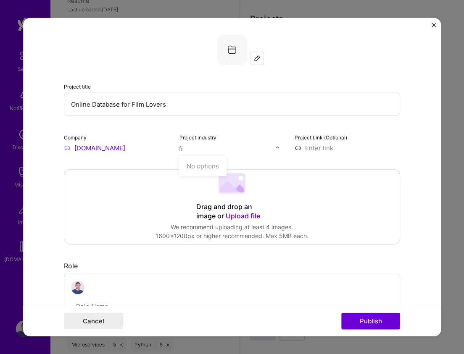
type input "f"
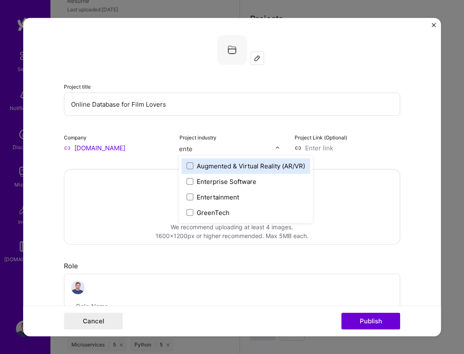
type input "enter"
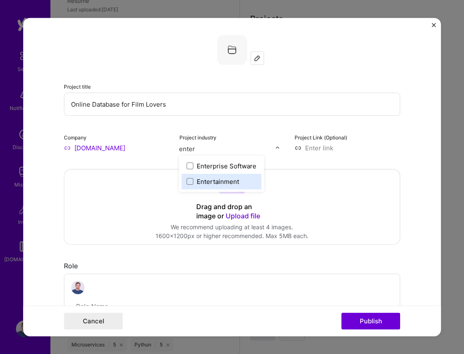
click at [218, 182] on div "Entertainment" at bounding box center [218, 181] width 42 height 9
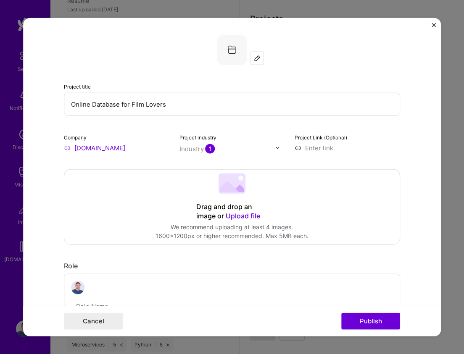
click at [325, 149] on input at bounding box center [346, 147] width 105 height 9
paste input "[URL][DOMAIN_NAME]"
type input "[URL][DOMAIN_NAME]"
click at [233, 214] on span "Upload file" at bounding box center [243, 215] width 34 height 8
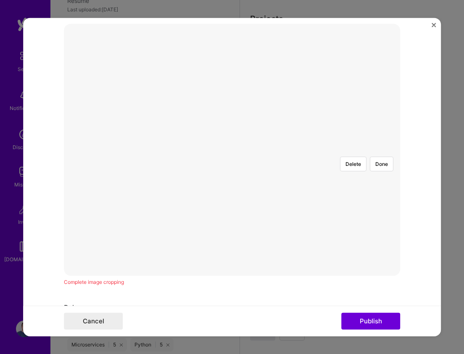
scroll to position [144, 0]
click at [399, 151] on div "Delete Done" at bounding box center [232, 151] width 336 height 0
click at [397, 151] on div "Delete Done" at bounding box center [232, 151] width 336 height 0
click at [376, 151] on div at bounding box center [397, 275] width 331 height 249
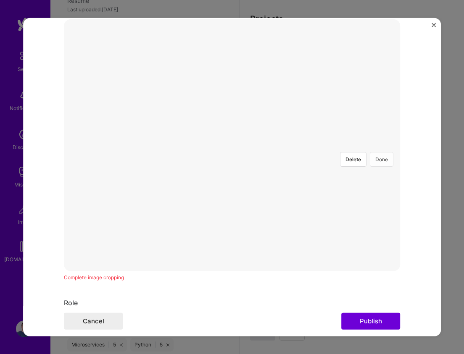
click at [381, 152] on button "Done" at bounding box center [382, 159] width 24 height 15
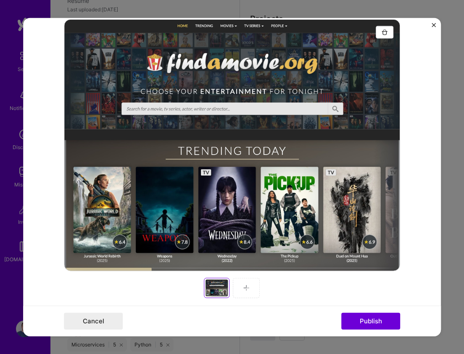
click at [250, 283] on div at bounding box center [246, 288] width 27 height 20
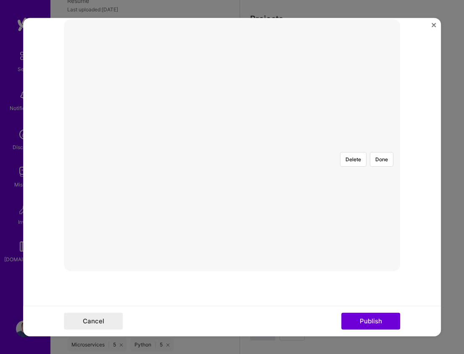
click at [356, 168] on div at bounding box center [394, 267] width 324 height 244
click at [378, 152] on button "Done" at bounding box center [382, 159] width 24 height 15
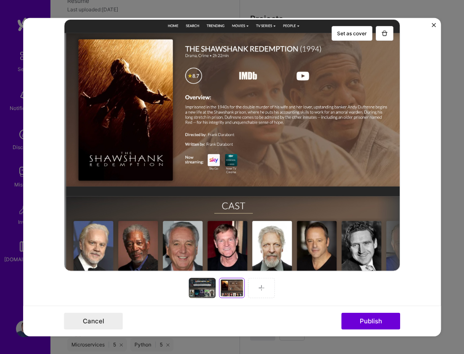
click at [260, 286] on img at bounding box center [261, 287] width 7 height 7
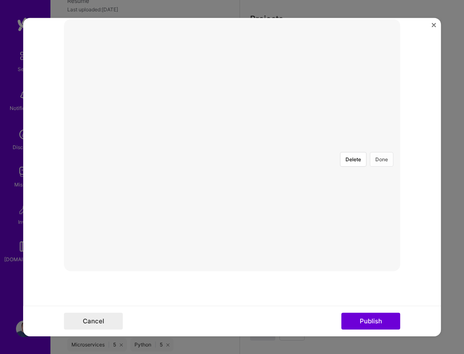
click at [379, 152] on button "Done" at bounding box center [382, 159] width 24 height 15
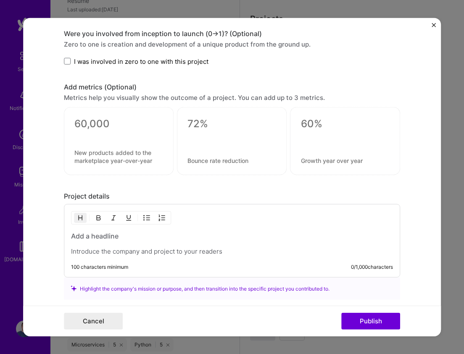
scroll to position [765, 0]
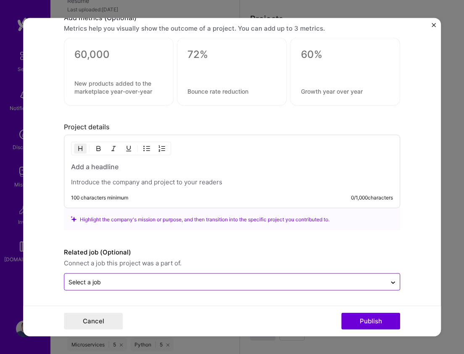
click at [116, 284] on input "text" at bounding box center [224, 282] width 313 height 9
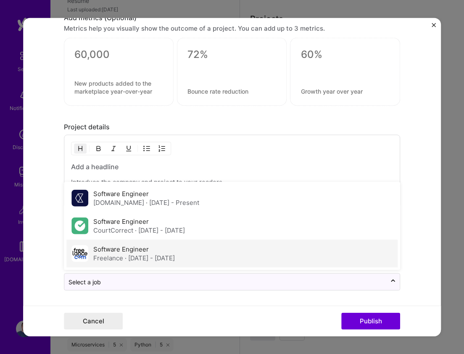
click at [118, 252] on label "Software Engineer" at bounding box center [120, 249] width 55 height 8
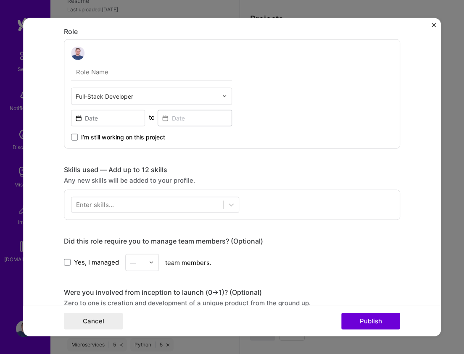
scroll to position [420, 0]
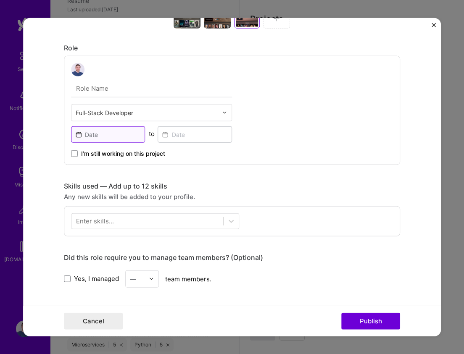
click at [129, 132] on input at bounding box center [108, 134] width 74 height 16
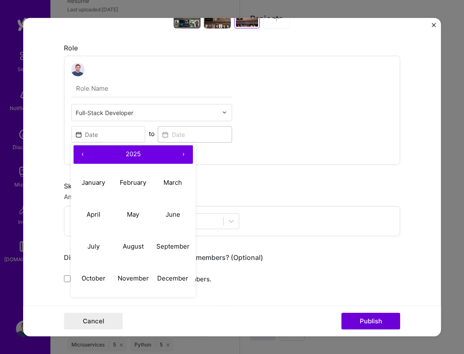
click at [260, 139] on div "Full-Stack Developer ‹ 2025 › January February March April May June July August…" at bounding box center [232, 109] width 336 height 109
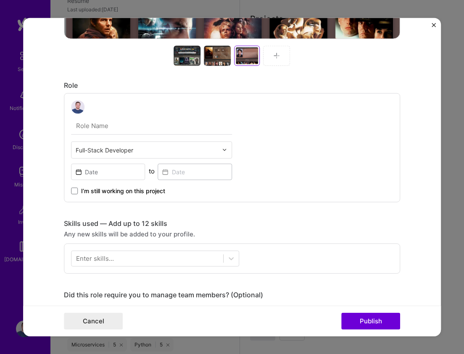
scroll to position [379, 0]
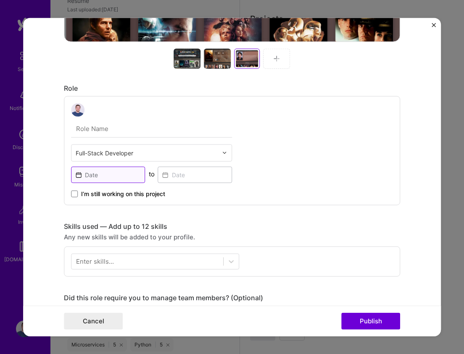
click at [110, 176] on input at bounding box center [108, 174] width 74 height 16
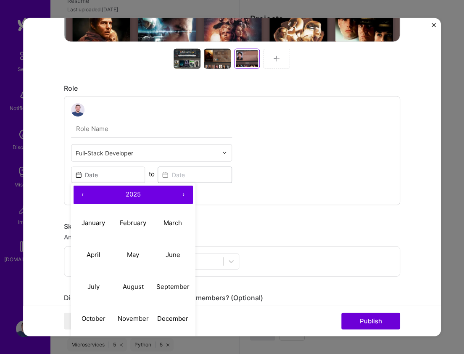
click at [83, 195] on button "‹" at bounding box center [83, 194] width 18 height 18
click at [137, 220] on abbr "February" at bounding box center [133, 223] width 26 height 8
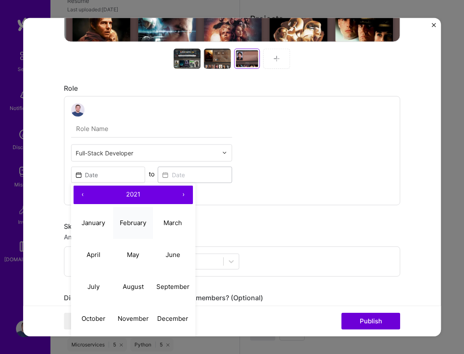
type input "[DATE]"
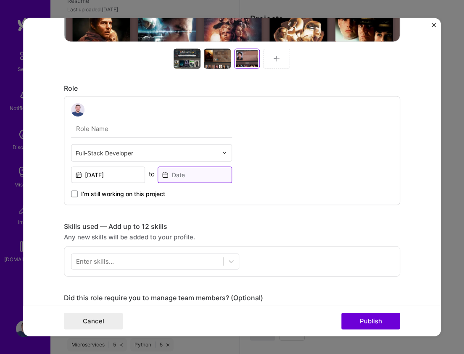
click at [188, 171] on input at bounding box center [195, 174] width 74 height 16
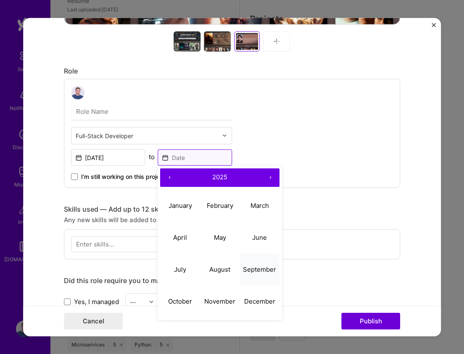
scroll to position [397, 0]
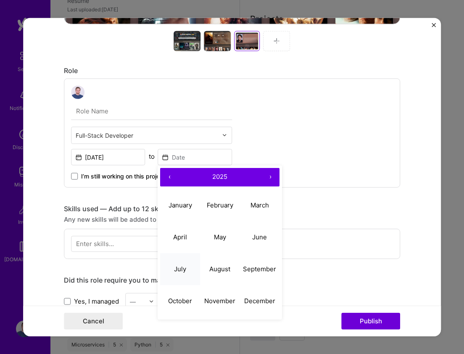
click at [188, 268] on button "July" at bounding box center [180, 269] width 40 height 32
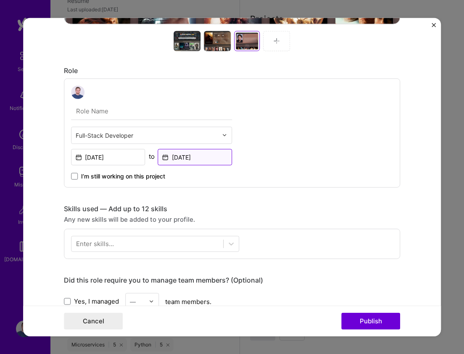
click at [199, 159] on input "[DATE]" at bounding box center [195, 157] width 74 height 16
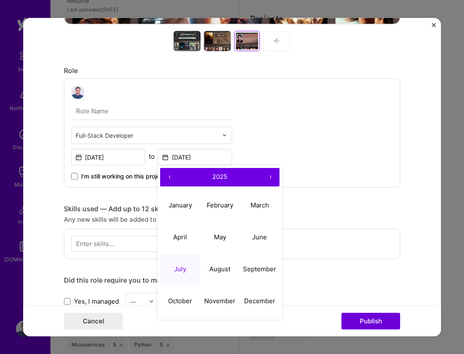
click at [170, 175] on button "‹" at bounding box center [169, 177] width 18 height 18
click at [316, 201] on div "Project title Online Database for Film Lovers Company [DOMAIN_NAME] Project ind…" at bounding box center [232, 147] width 336 height 1020
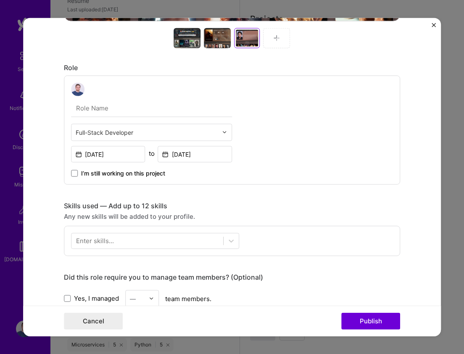
scroll to position [401, 0]
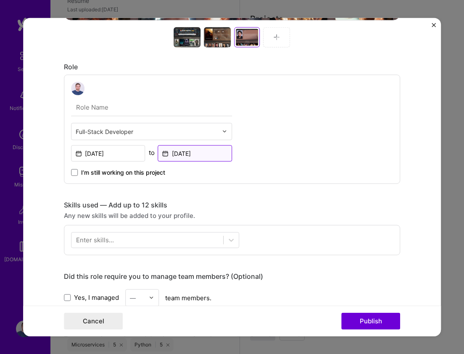
click at [212, 156] on input "[DATE]" at bounding box center [195, 153] width 74 height 16
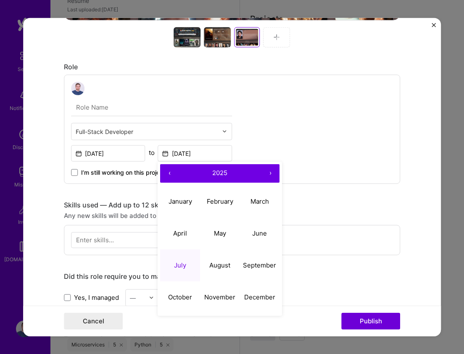
click at [168, 172] on button "‹" at bounding box center [169, 173] width 18 height 18
click at [187, 266] on button "July" at bounding box center [180, 266] width 40 height 32
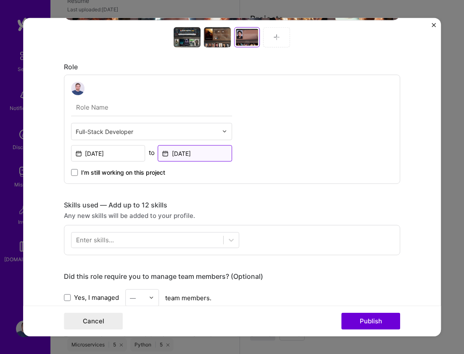
click at [195, 153] on input "[DATE]" at bounding box center [195, 153] width 74 height 16
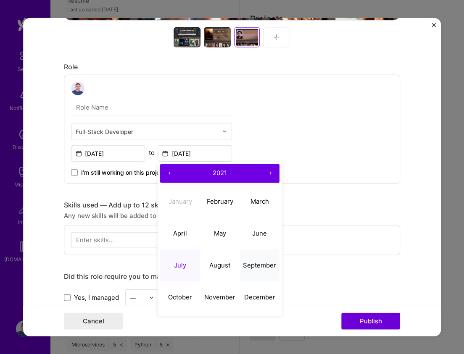
click at [260, 263] on abbr "September" at bounding box center [259, 265] width 33 height 8
type input "[DATE]"
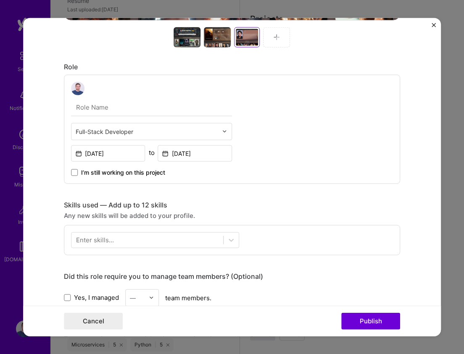
click at [305, 105] on div "Full-Stack Developer [DATE] to [DATE] I’m still working on this project" at bounding box center [232, 128] width 336 height 109
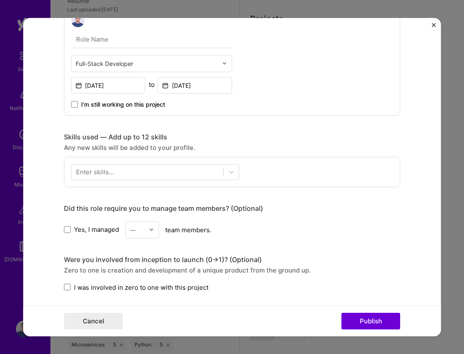
scroll to position [461, 0]
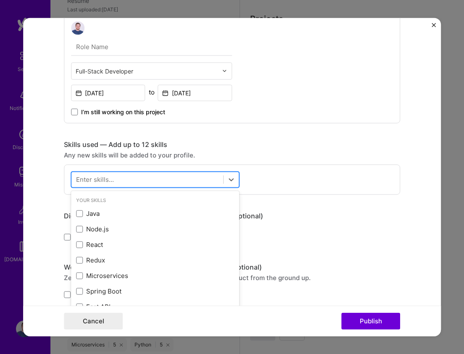
click at [187, 180] on div at bounding box center [147, 180] width 152 height 14
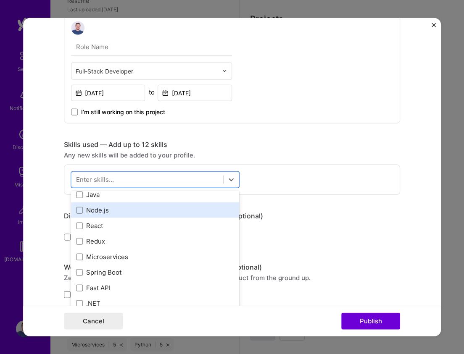
scroll to position [22, 0]
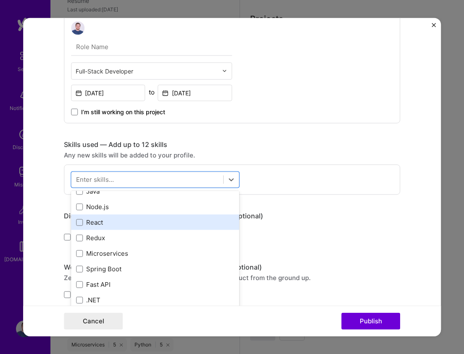
click at [98, 224] on div "React" at bounding box center [155, 222] width 158 height 9
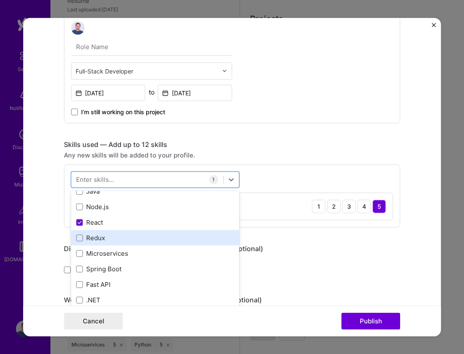
click at [99, 240] on div "Redux" at bounding box center [155, 238] width 158 height 9
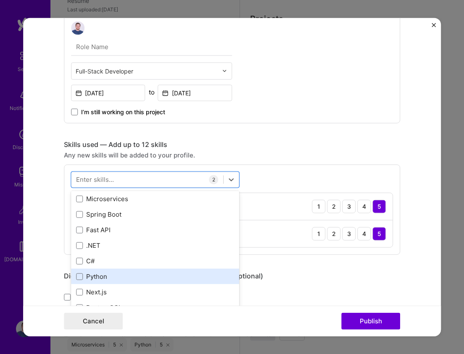
scroll to position [0, 0]
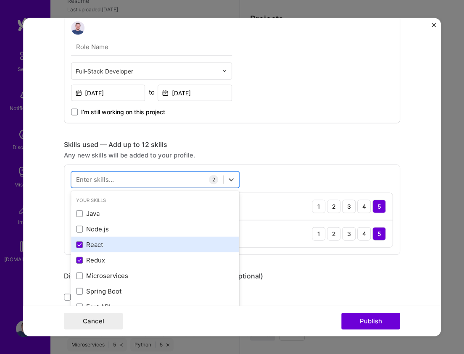
click at [99, 241] on div "React" at bounding box center [155, 244] width 158 height 9
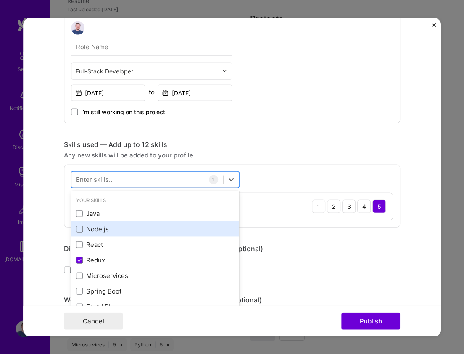
click at [97, 228] on div "Node.js" at bounding box center [155, 229] width 158 height 9
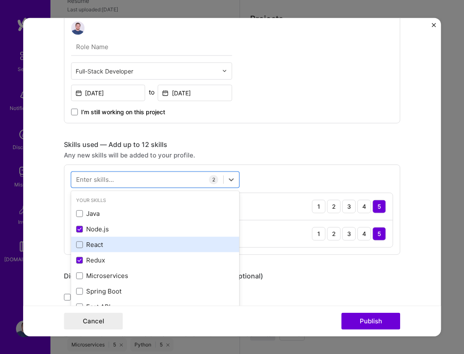
click at [97, 243] on div "React" at bounding box center [155, 244] width 158 height 9
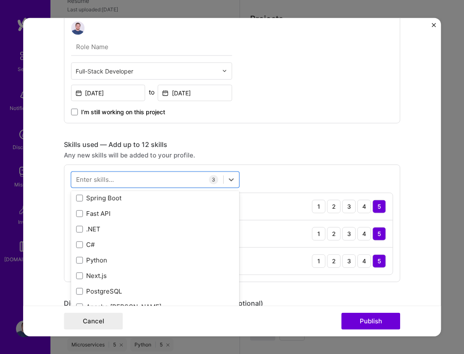
scroll to position [94, 0]
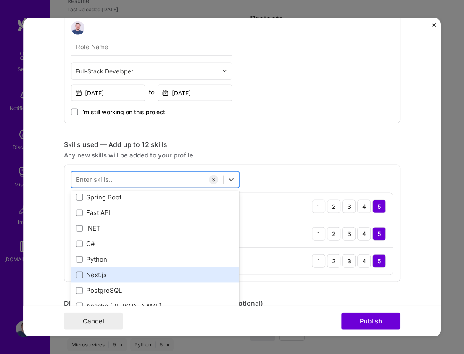
click at [105, 272] on div "Next.js" at bounding box center [155, 275] width 158 height 9
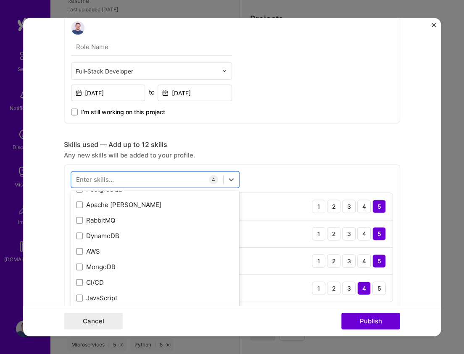
scroll to position [198, 0]
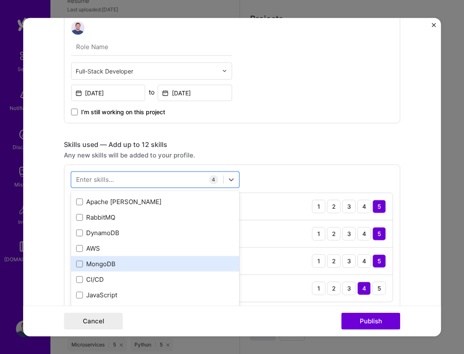
click at [105, 264] on div "MongoDB" at bounding box center [155, 264] width 158 height 9
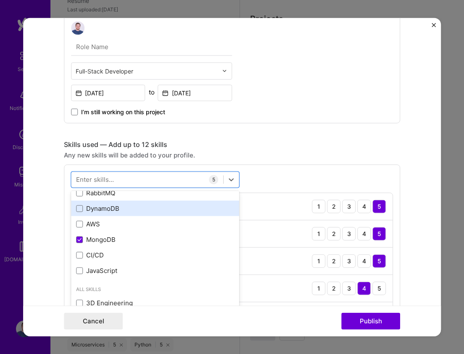
scroll to position [216, 0]
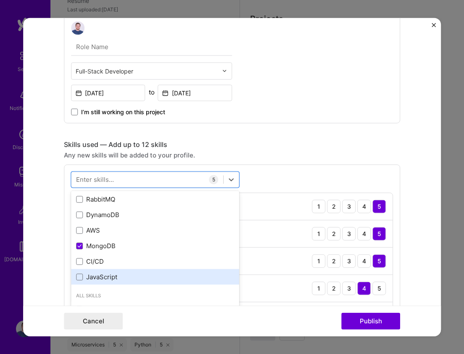
click at [120, 274] on div "JavaScript" at bounding box center [155, 277] width 158 height 9
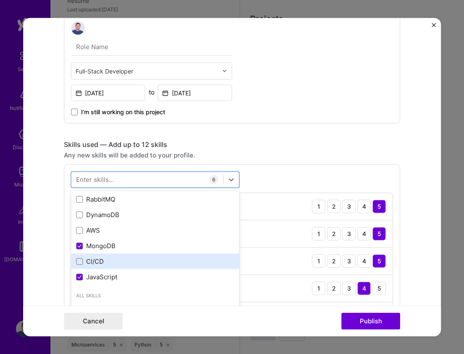
click at [135, 258] on div "CI/CD" at bounding box center [155, 261] width 158 height 9
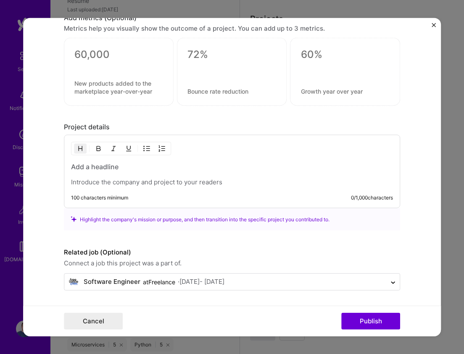
scroll to position [962, 0]
click at [113, 167] on h3 "To enrich screen reader interactions, please activate Accessibility in Grammarl…" at bounding box center [232, 166] width 322 height 9
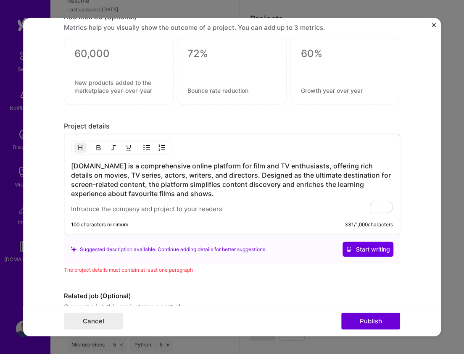
click at [129, 205] on p "To enrich screen reader interactions, please activate Accessibility in Grammarl…" at bounding box center [232, 209] width 322 height 8
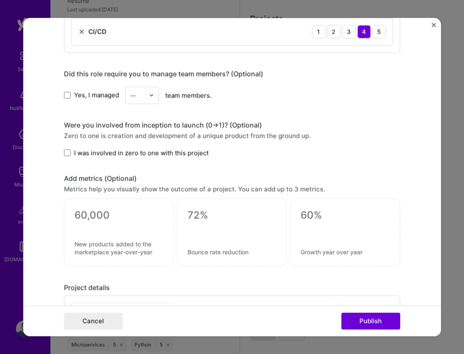
scroll to position [796, 0]
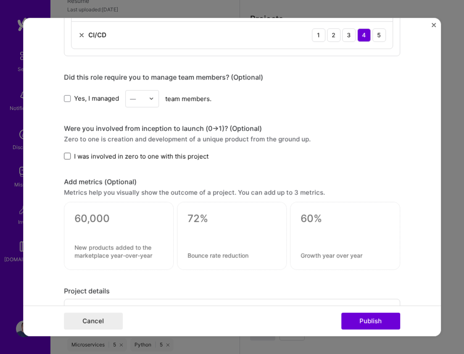
click at [66, 156] on span at bounding box center [67, 156] width 7 height 7
click at [0, 0] on input "I was involved in zero to one with this project" at bounding box center [0, 0] width 0 height 0
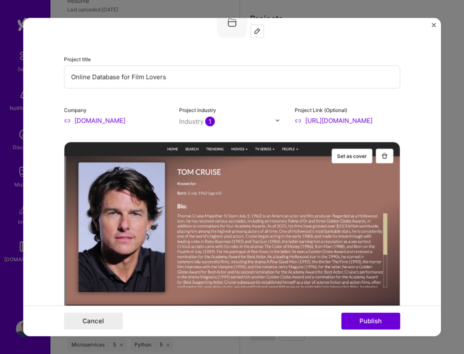
scroll to position [0, 0]
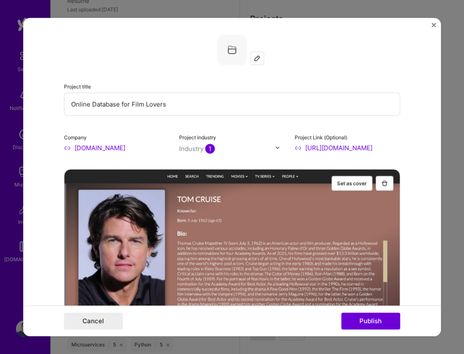
click at [71, 105] on input "Online Database for Film Lovers" at bounding box center [232, 103] width 336 height 23
type input "Online Database for Film Lovers"
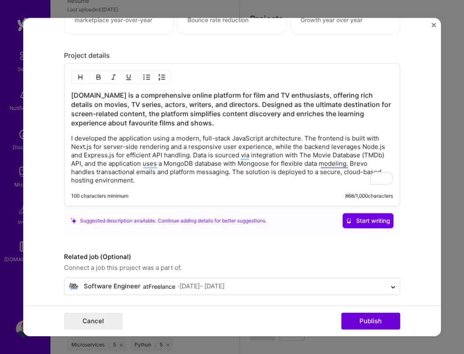
scroll to position [1038, 0]
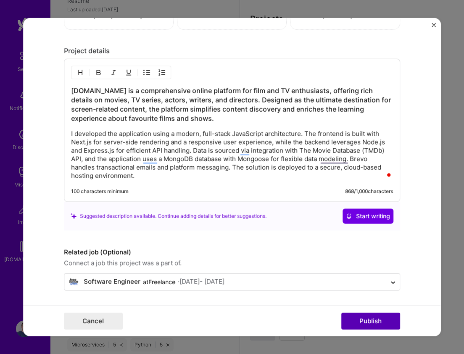
click at [369, 322] on button "Publish" at bounding box center [370, 321] width 59 height 17
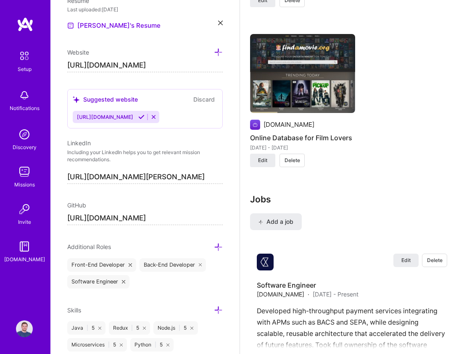
scroll to position [933, 0]
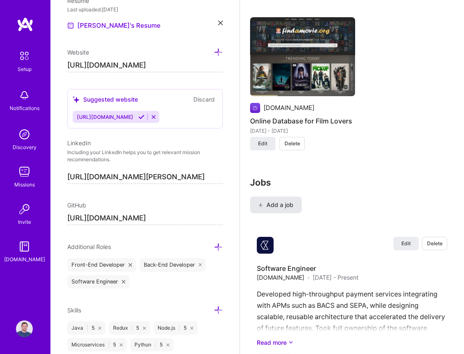
click at [282, 205] on span "Add a job" at bounding box center [275, 205] width 35 height 8
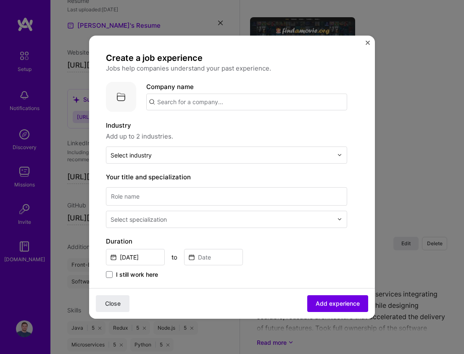
click at [230, 102] on input "text" at bounding box center [246, 101] width 201 height 17
click at [368, 40] on img "Close" at bounding box center [367, 42] width 4 height 4
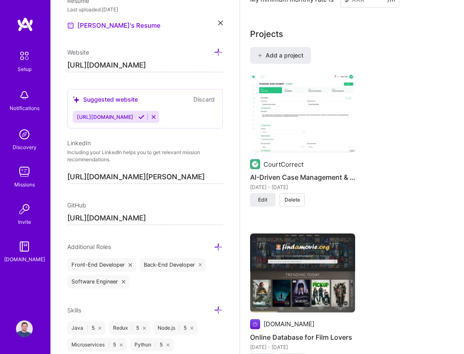
scroll to position [712, 0]
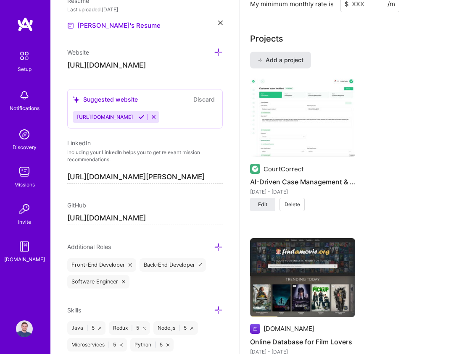
click at [276, 59] on span "Add a project" at bounding box center [281, 60] width 46 height 8
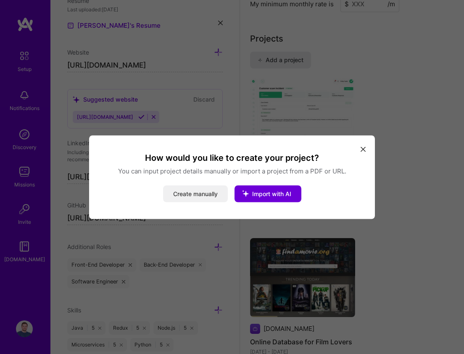
click at [211, 196] on button "Create manually" at bounding box center [195, 193] width 65 height 17
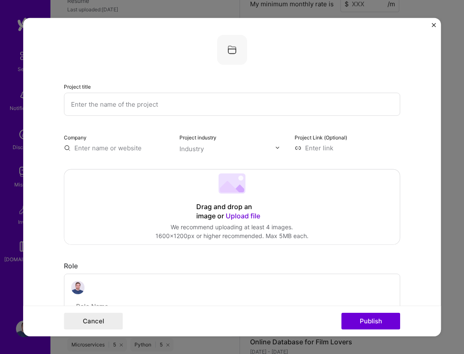
click at [161, 104] on input "text" at bounding box center [232, 103] width 336 height 23
paste input "Custom Hair Stylist Website"
type input "Custom Hair Stylist Website"
click at [133, 147] on input "text" at bounding box center [116, 147] width 105 height 9
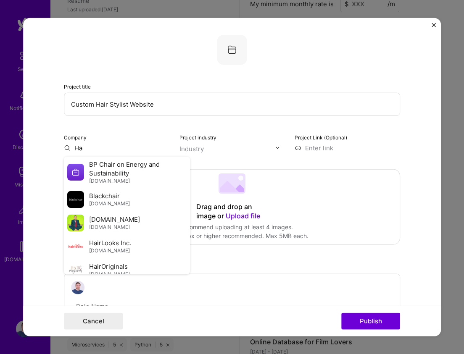
type input "H"
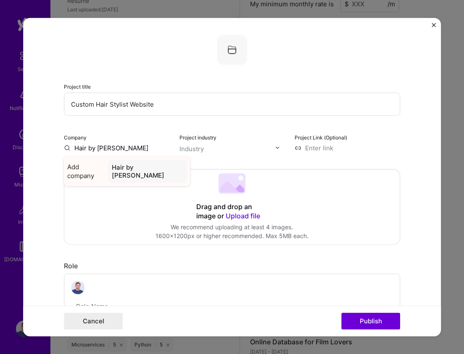
type input "Hair by [PERSON_NAME]"
click at [134, 169] on div "Hair by [PERSON_NAME]" at bounding box center [147, 171] width 78 height 23
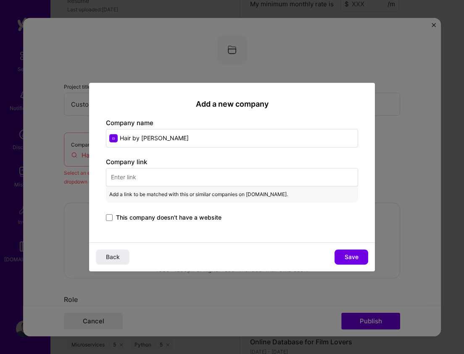
click at [144, 177] on input "text" at bounding box center [232, 177] width 252 height 18
paste input "[URL][DOMAIN_NAME]"
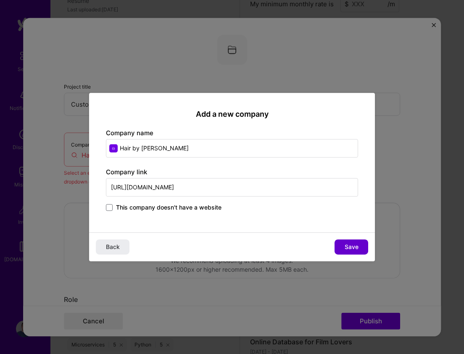
type input "[URL][DOMAIN_NAME]"
click at [348, 244] on span "Save" at bounding box center [351, 247] width 14 height 8
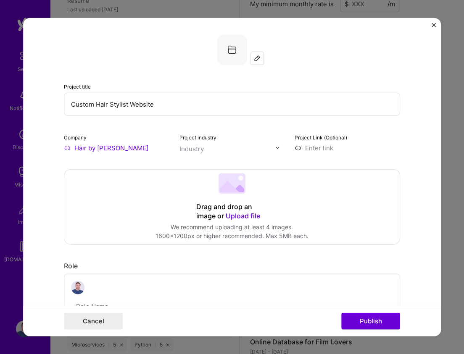
click at [316, 146] on input at bounding box center [346, 147] width 105 height 9
paste input "[URL][DOMAIN_NAME]"
type input "[URL][DOMAIN_NAME]"
click at [192, 148] on div "Industry" at bounding box center [191, 148] width 24 height 9
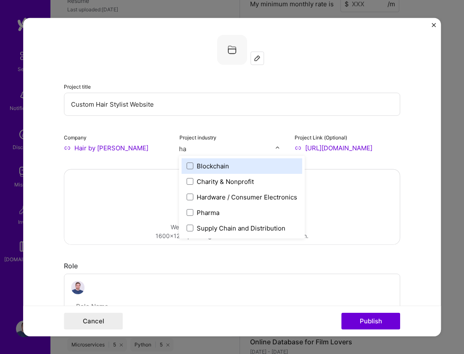
type input "h"
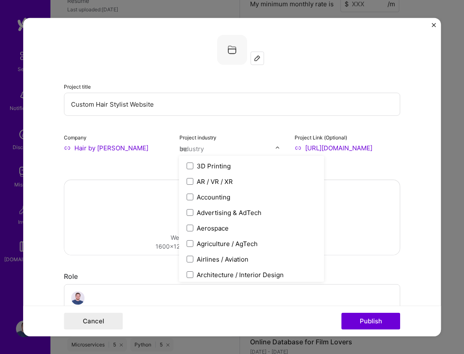
type input "bea"
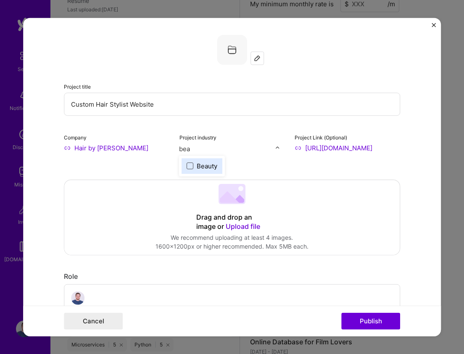
click at [192, 168] on span at bounding box center [190, 166] width 7 height 7
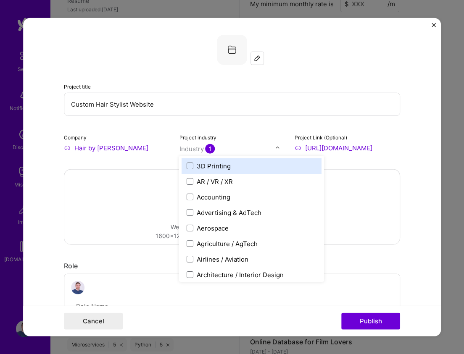
click at [412, 168] on form "Project title Custom Hair Stylist Website Company Hair by [PERSON_NAME] Project…" at bounding box center [232, 177] width 418 height 319
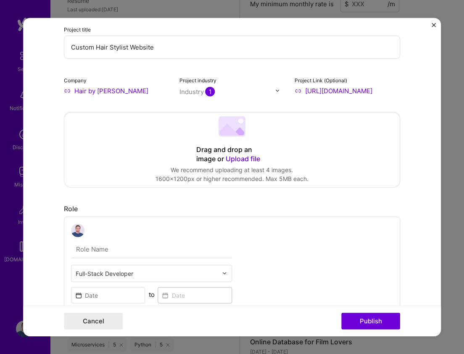
scroll to position [59, 0]
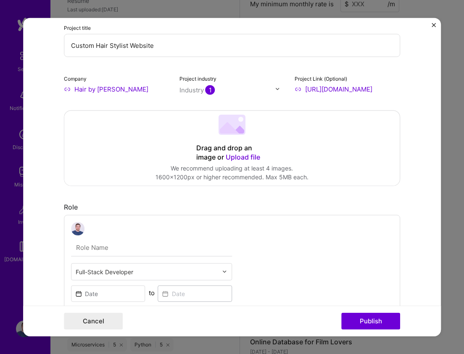
click at [237, 158] on span "Upload file" at bounding box center [243, 156] width 34 height 8
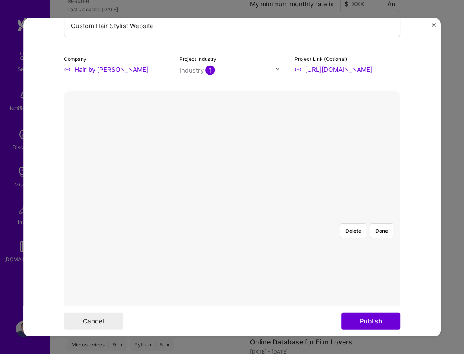
scroll to position [79, 0]
click at [377, 223] on button "Done" at bounding box center [382, 230] width 24 height 15
click at [417, 161] on form "Project title Custom Hair Stylist Website Company Hair by [PERSON_NAME] Project…" at bounding box center [232, 177] width 418 height 319
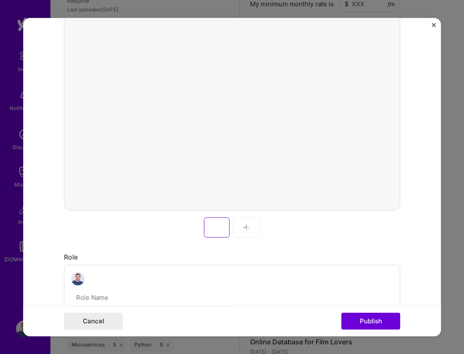
scroll to position [217, 0]
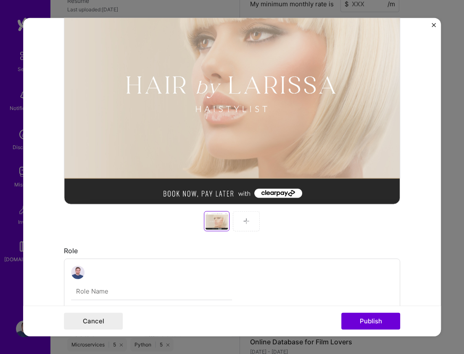
click at [247, 227] on div at bounding box center [246, 221] width 27 height 20
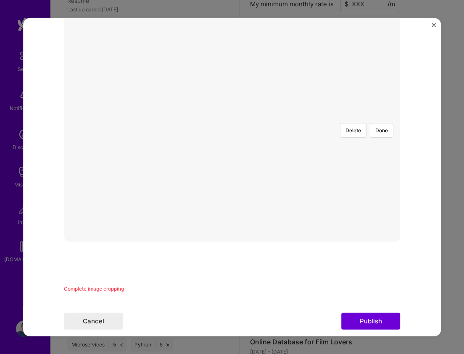
scroll to position [46, 0]
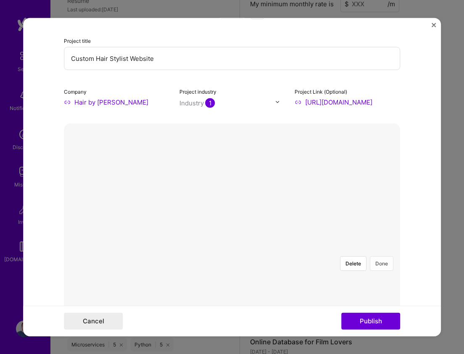
click at [382, 256] on button "Done" at bounding box center [382, 263] width 24 height 15
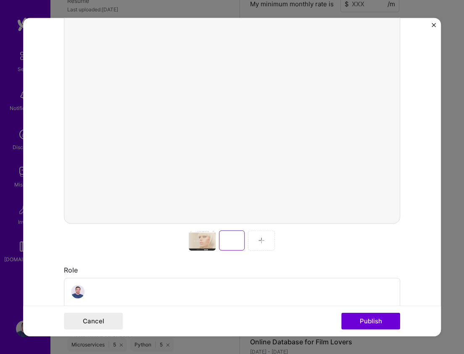
scroll to position [201, 0]
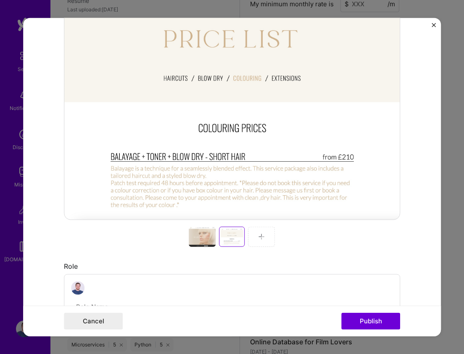
click at [258, 242] on div at bounding box center [261, 236] width 27 height 20
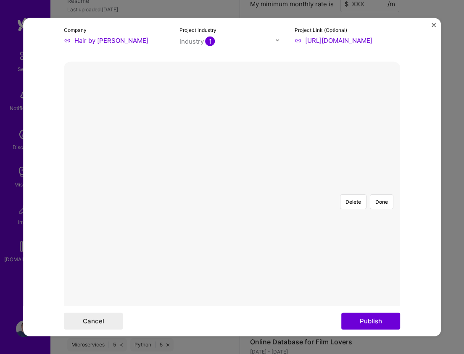
scroll to position [58, 0]
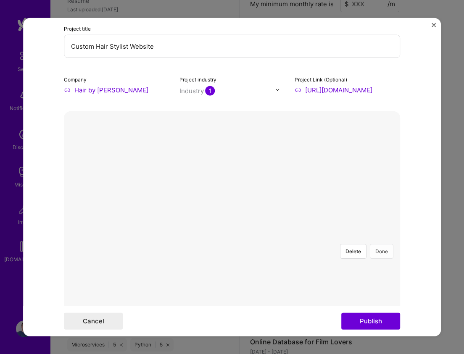
click at [383, 244] on button "Done" at bounding box center [382, 251] width 24 height 15
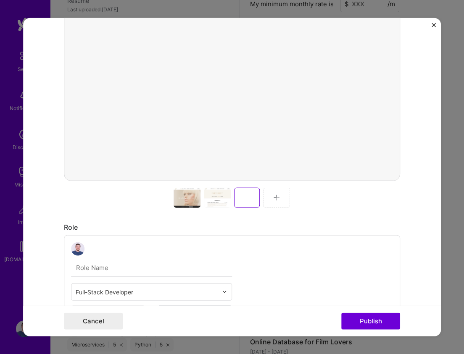
scroll to position [244, 0]
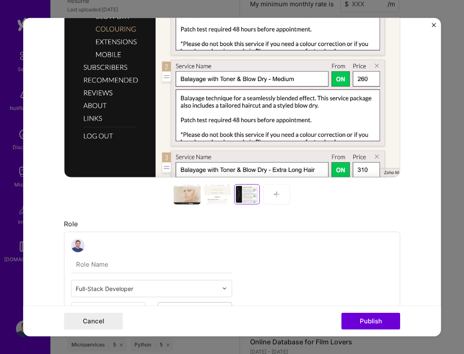
click at [278, 190] on div at bounding box center [276, 194] width 27 height 20
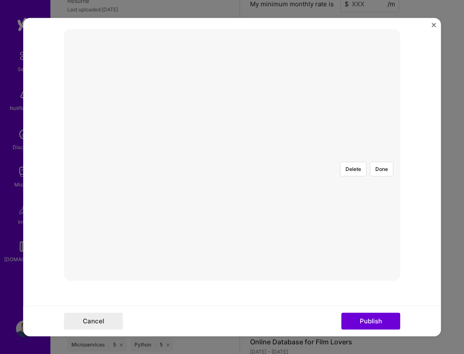
scroll to position [139, 0]
click at [381, 162] on button "Done" at bounding box center [382, 169] width 24 height 15
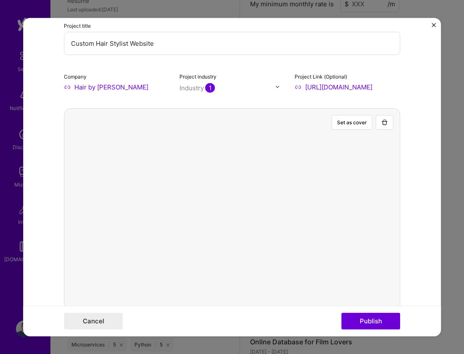
scroll to position [48, 0]
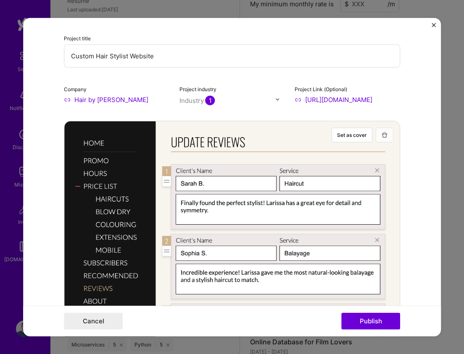
click at [385, 137] on img "button" at bounding box center [384, 134] width 7 height 7
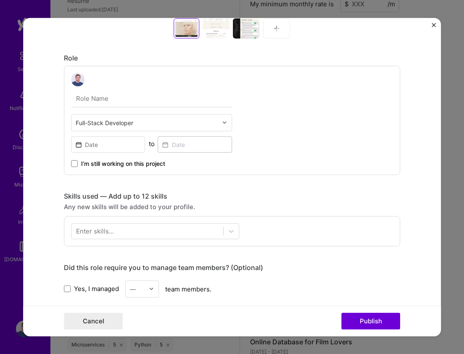
scroll to position [451, 0]
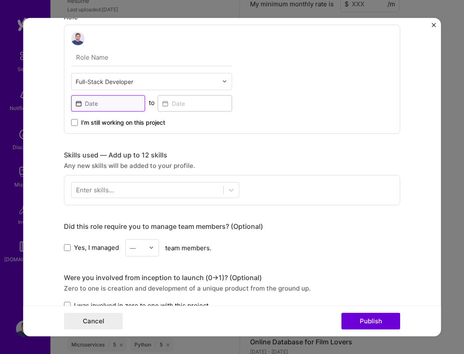
click at [100, 102] on input at bounding box center [108, 103] width 74 height 16
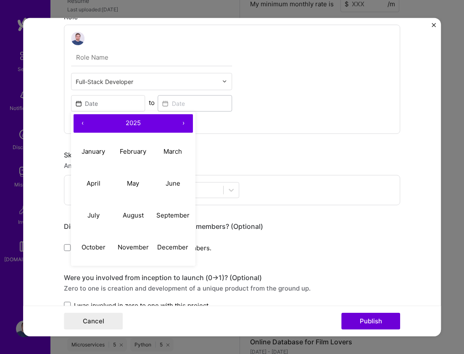
click at [82, 124] on button "‹" at bounding box center [83, 123] width 18 height 18
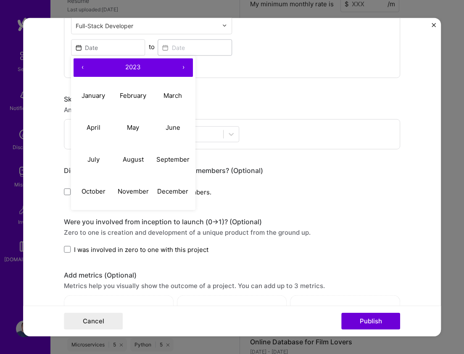
scroll to position [501, 0]
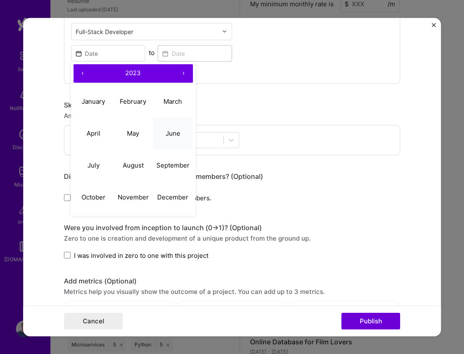
click at [166, 132] on abbr "June" at bounding box center [173, 133] width 15 height 8
type input "[DATE]"
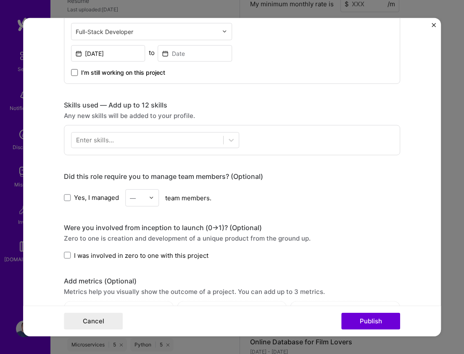
click at [72, 72] on span at bounding box center [74, 72] width 7 height 7
click at [0, 0] on input "I’m still working on this project" at bounding box center [0, 0] width 0 height 0
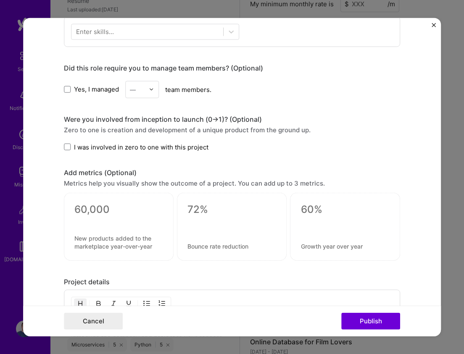
scroll to position [610, 0]
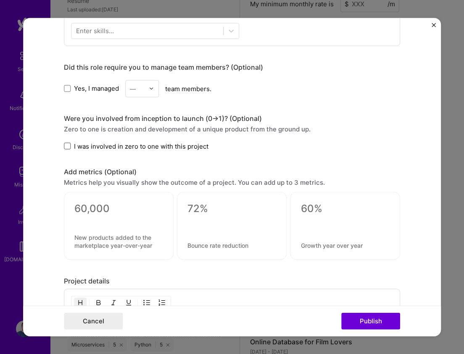
click at [65, 148] on span at bounding box center [67, 146] width 7 height 7
click at [0, 0] on input "I was involved in zero to one with this project" at bounding box center [0, 0] width 0 height 0
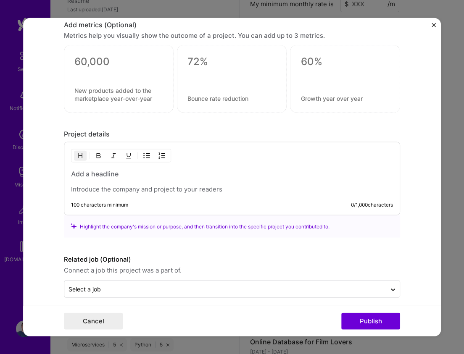
scroll to position [765, 0]
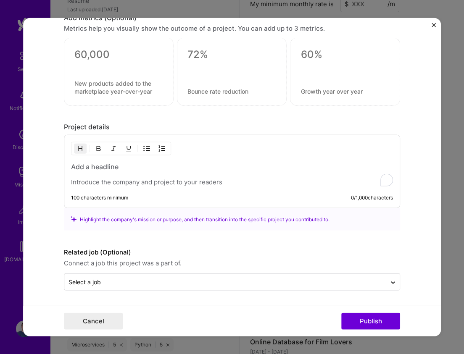
click at [111, 166] on h3 "To enrich screen reader interactions, please activate Accessibility in Grammarl…" at bounding box center [232, 166] width 322 height 9
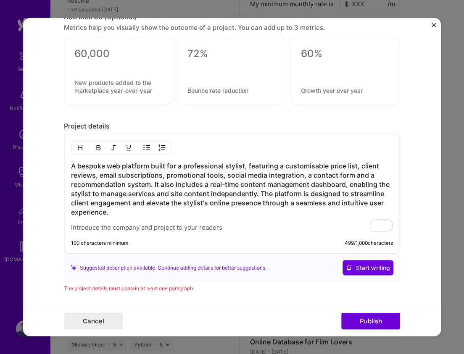
click at [108, 226] on p "To enrich screen reader interactions, please activate Accessibility in Grammarl…" at bounding box center [232, 227] width 322 height 8
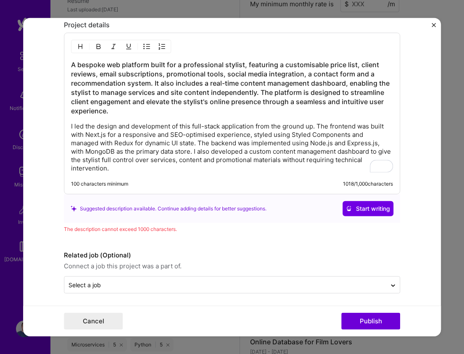
scroll to position [870, 0]
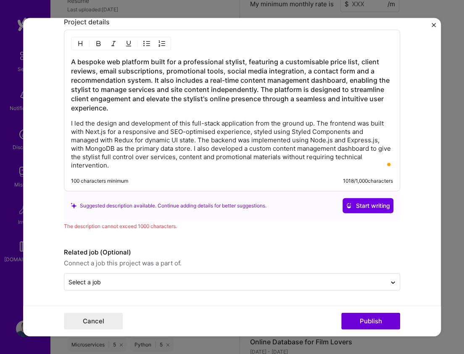
click at [314, 97] on h3 "A bespoke web platform built for a professional stylist, featuring a customisab…" at bounding box center [232, 84] width 322 height 55
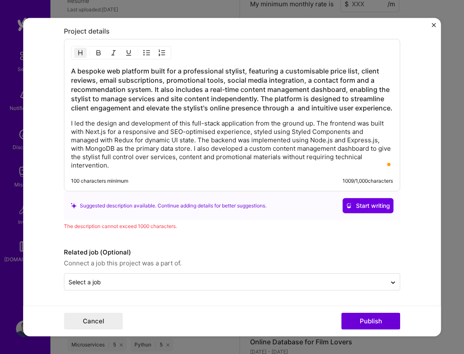
scroll to position [861, 0]
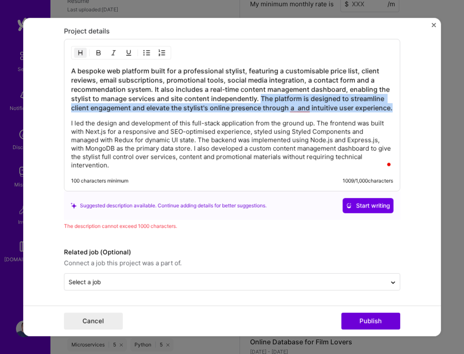
drag, startPoint x: 260, startPoint y: 97, endPoint x: 394, endPoint y: 111, distance: 134.3
click at [394, 111] on div "A bespoke web platform built for a professional stylist, featuring a customisab…" at bounding box center [232, 115] width 336 height 152
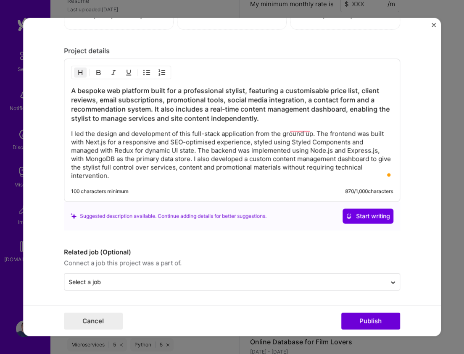
scroll to position [841, 0]
click at [367, 320] on button "Publish" at bounding box center [370, 321] width 59 height 17
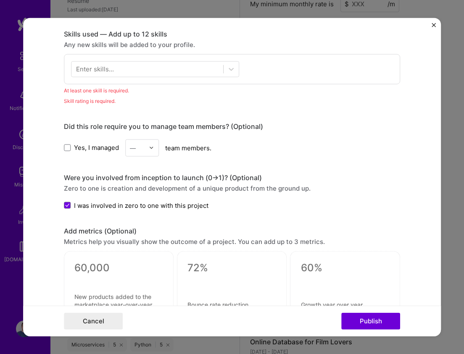
scroll to position [565, 0]
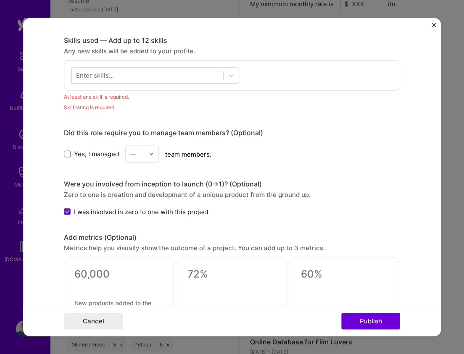
click at [148, 74] on div at bounding box center [147, 75] width 152 height 14
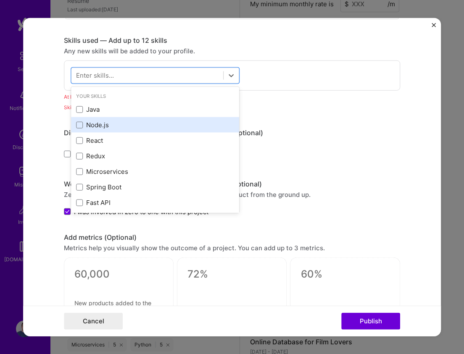
click at [96, 126] on div "Node.js" at bounding box center [155, 125] width 158 height 9
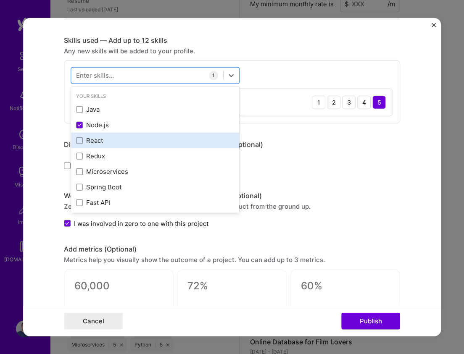
click at [96, 138] on div "React" at bounding box center [155, 140] width 158 height 9
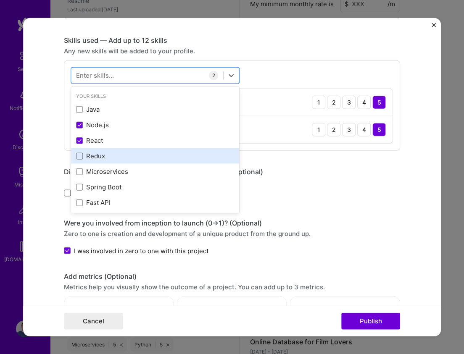
click at [96, 152] on div "Redux" at bounding box center [155, 156] width 158 height 9
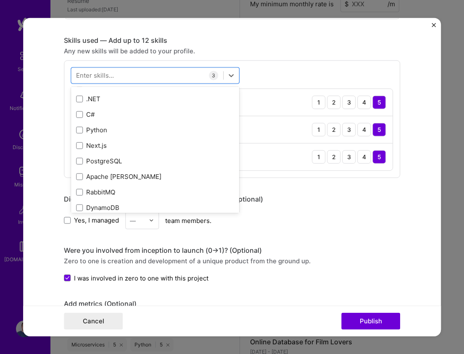
scroll to position [121, 0]
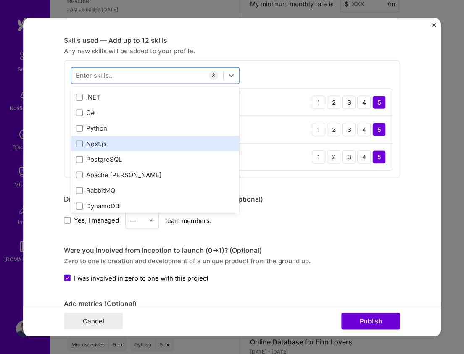
click at [95, 142] on div "Next.js" at bounding box center [155, 143] width 158 height 9
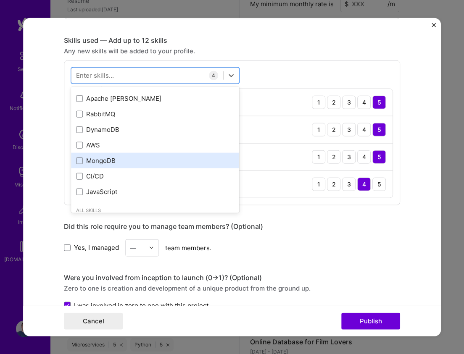
click at [103, 159] on div "MongoDB" at bounding box center [155, 160] width 158 height 9
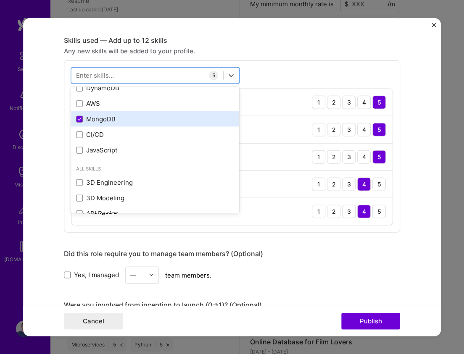
scroll to position [240, 0]
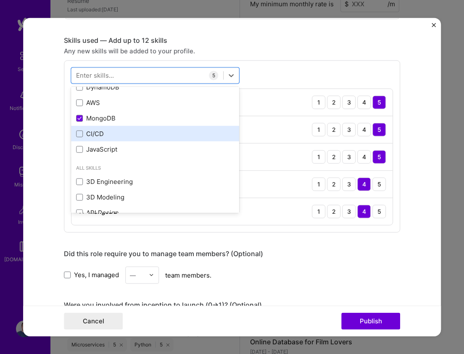
click at [98, 130] on div "CI/CD" at bounding box center [155, 133] width 158 height 9
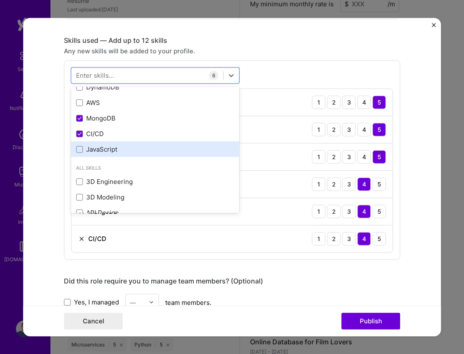
click at [125, 150] on div "JavaScript" at bounding box center [155, 149] width 158 height 9
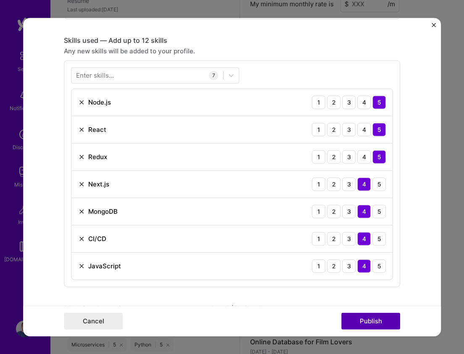
click at [359, 316] on button "Publish" at bounding box center [370, 321] width 59 height 17
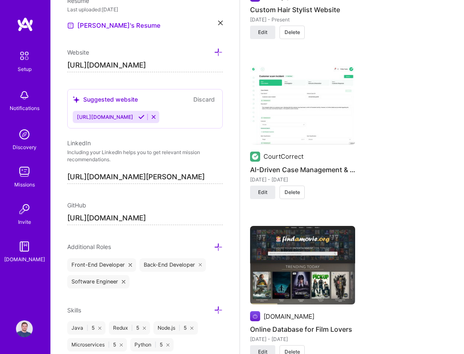
scroll to position [889, 0]
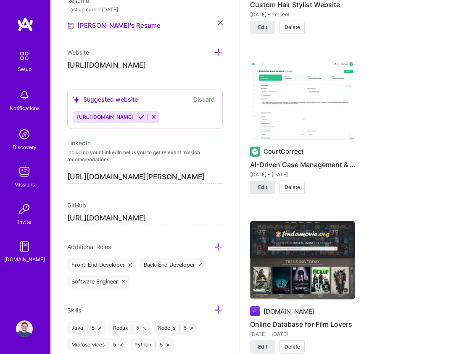
click at [262, 188] on span "Edit" at bounding box center [262, 188] width 9 height 8
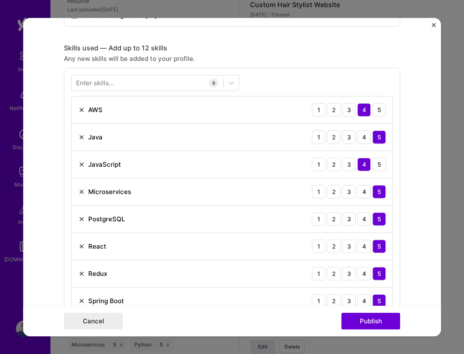
scroll to position [562, 0]
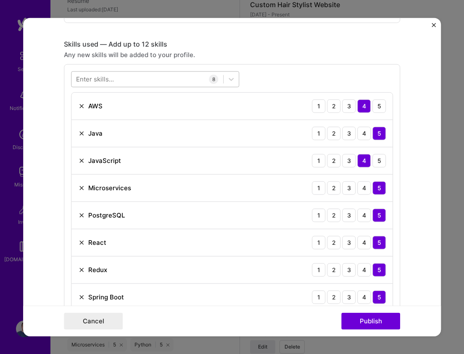
click at [173, 84] on div at bounding box center [147, 79] width 152 height 14
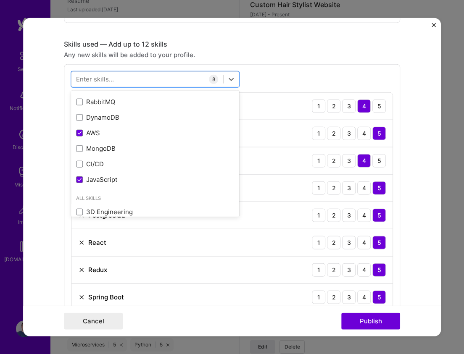
scroll to position [215, 0]
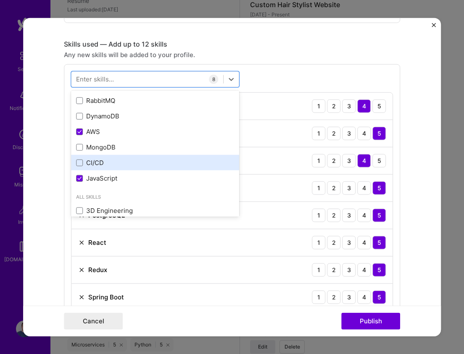
click at [105, 160] on div "CI/CD" at bounding box center [155, 162] width 158 height 9
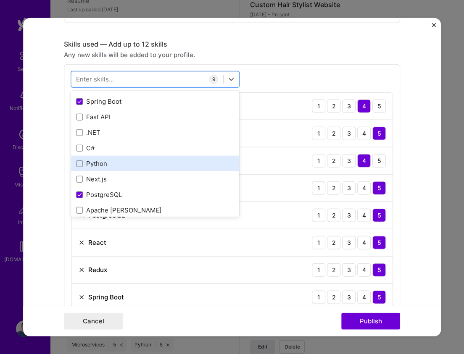
scroll to position [59, 0]
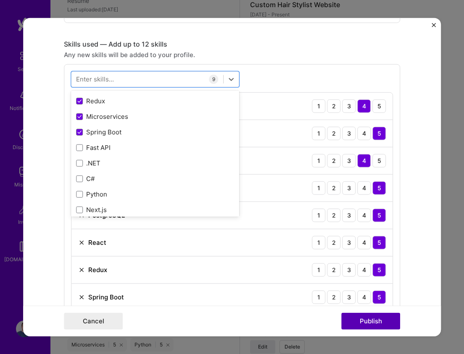
click at [367, 321] on button "Publish" at bounding box center [370, 321] width 59 height 17
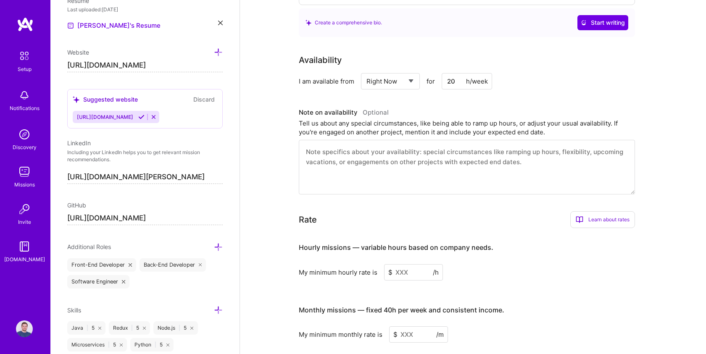
scroll to position [349, 0]
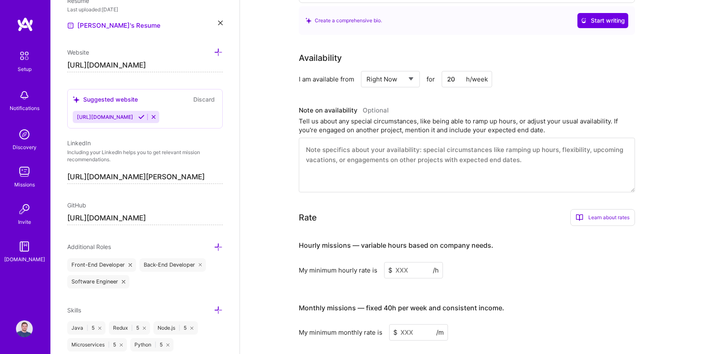
click at [538, 153] on textarea at bounding box center [467, 165] width 336 height 55
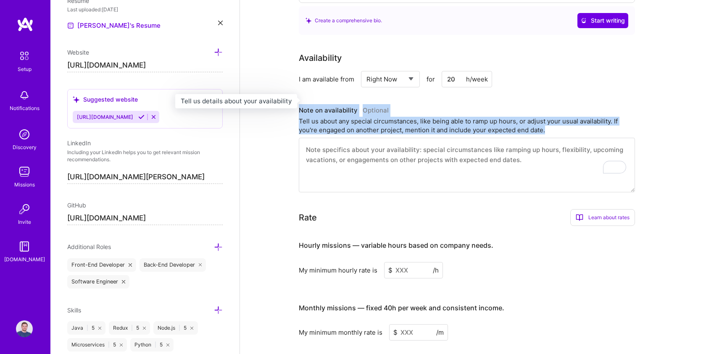
drag, startPoint x: 547, startPoint y: 120, endPoint x: 298, endPoint y: 100, distance: 249.9
click at [299, 104] on div "Note on availability Optional Tell us about any special circumstances, like bei…" at bounding box center [467, 119] width 336 height 30
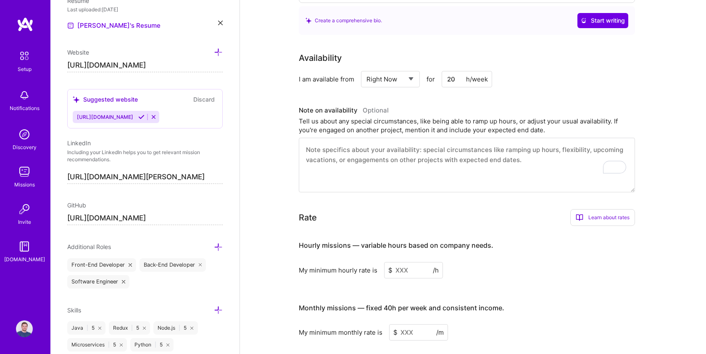
click at [468, 153] on textarea "To enrich screen reader interactions, please activate Accessibility in Grammarl…" at bounding box center [467, 165] width 336 height 55
drag, startPoint x: 517, startPoint y: 147, endPoint x: 334, endPoint y: 142, distance: 182.8
click at [334, 142] on textarea "To enrich screen reader interactions, please activate Accessibility in Grammarl…" at bounding box center [467, 165] width 336 height 55
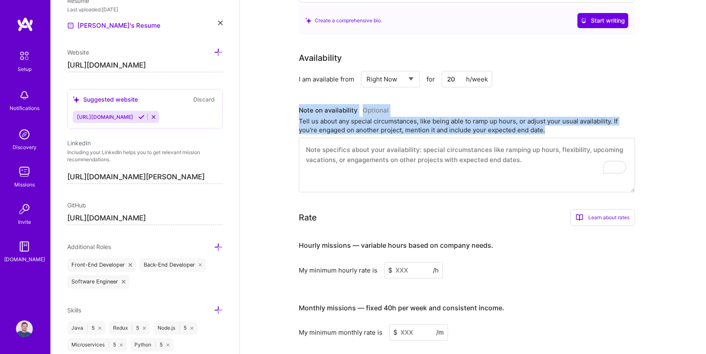
drag, startPoint x: 538, startPoint y: 117, endPoint x: 295, endPoint y: 100, distance: 243.0
click at [295, 100] on div "Complete your profile to take the first step in unlocking full [DOMAIN_NAME] ac…" at bounding box center [473, 360] width 466 height 1351
copy div "Note on availability Optional Tell us about any special circumstances, like bei…"
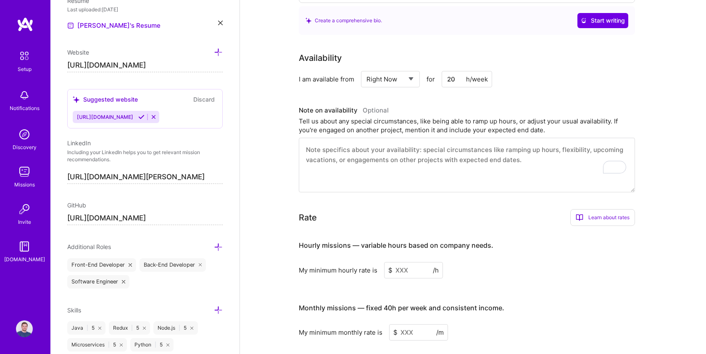
click at [436, 150] on textarea "To enrich screen reader interactions, please activate Accessibility in Grammarl…" at bounding box center [467, 165] width 336 height 55
paste textarea "I am available for up to 20 hours per week, primarily during weekends or weekda…"
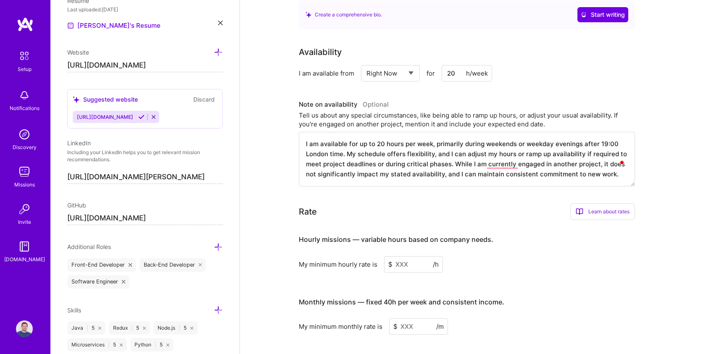
scroll to position [356, 0]
click at [433, 147] on textarea "I am available for up to 20 hours per week, primarily during weekends or weekda…" at bounding box center [467, 158] width 336 height 55
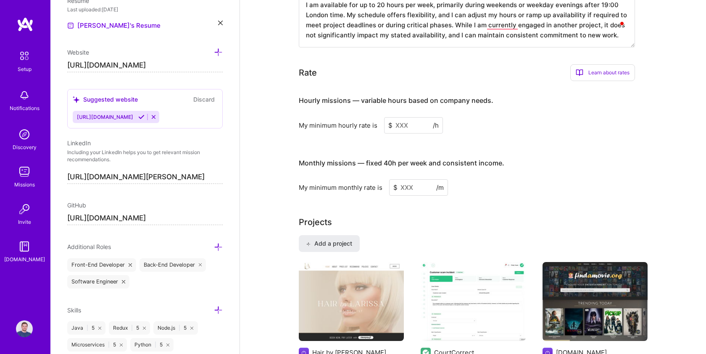
scroll to position [509, 0]
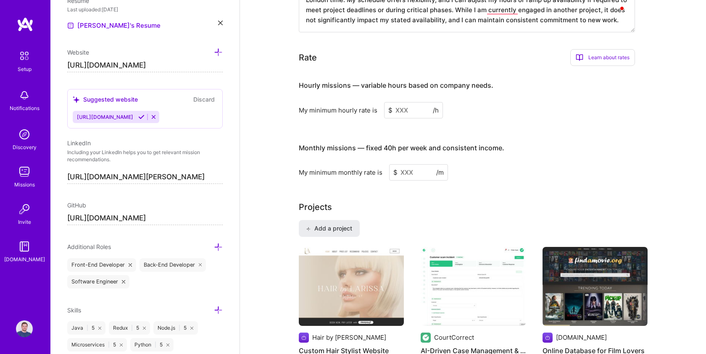
type textarea "I am available for up to 20 hours per week, primarily during weekends or weekda…"
click at [502, 73] on h3 "Hourly missions — variable hours based on company needs." at bounding box center [467, 86] width 336 height 26
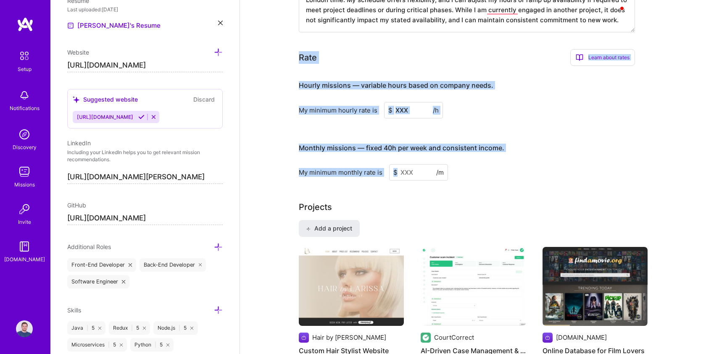
drag, startPoint x: 465, startPoint y: 161, endPoint x: 297, endPoint y: 47, distance: 202.6
click at [297, 47] on div "Complete your profile to take the first step in unlocking full [DOMAIN_NAME] ac…" at bounding box center [473, 200] width 466 height 1351
copy div "Lore Ipsum dolor sitam Consec Adip Elit se doeius temp? Inci utlab etdolore mag…"
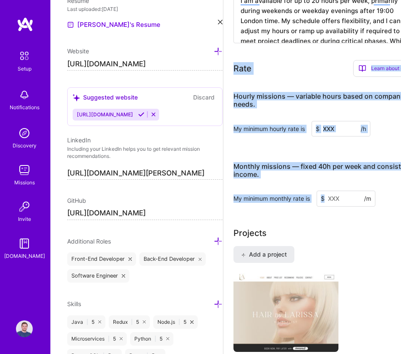
scroll to position [446, 16]
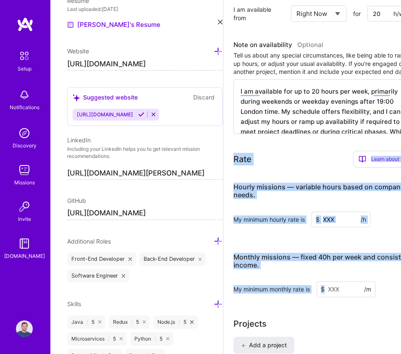
click at [348, 281] on input at bounding box center [346, 289] width 59 height 16
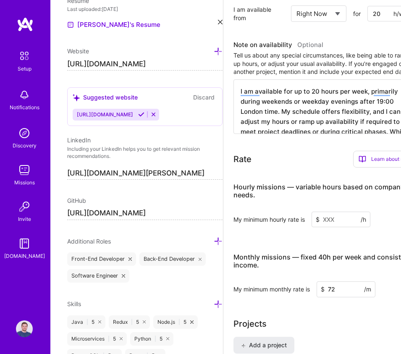
type input "7"
type input "7500"
click at [330, 212] on input at bounding box center [341, 220] width 59 height 16
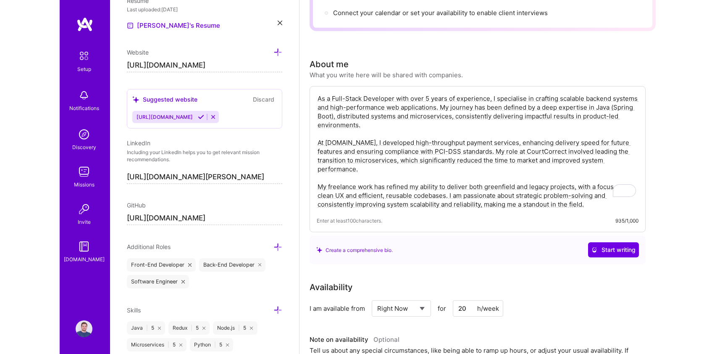
scroll to position [0, 0]
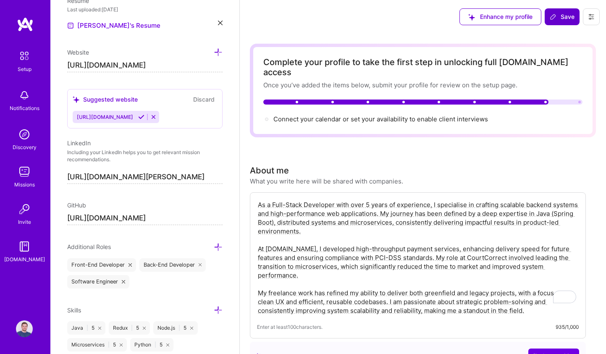
type input "40"
click at [566, 17] on span "Save" at bounding box center [562, 17] width 25 height 8
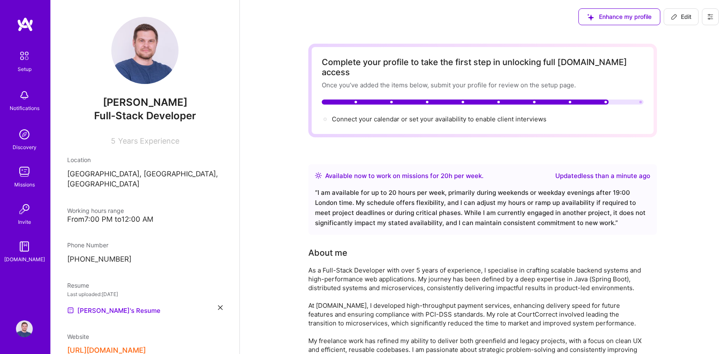
click at [705, 15] on icon at bounding box center [710, 16] width 7 height 7
click at [516, 115] on span "Connect your calendar or set your availability to enable client interviews →" at bounding box center [443, 119] width 222 height 8
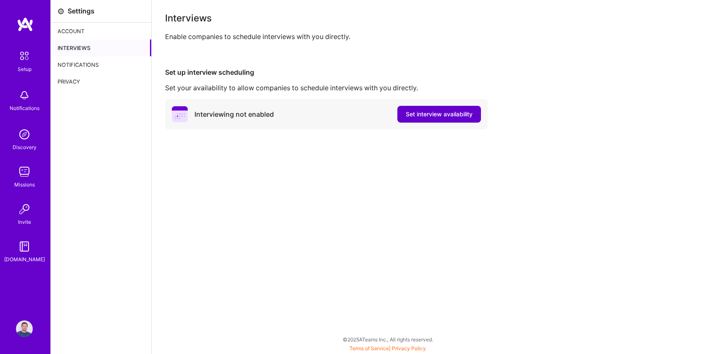
click at [437, 114] on span "Set interview availability" at bounding box center [439, 114] width 67 height 8
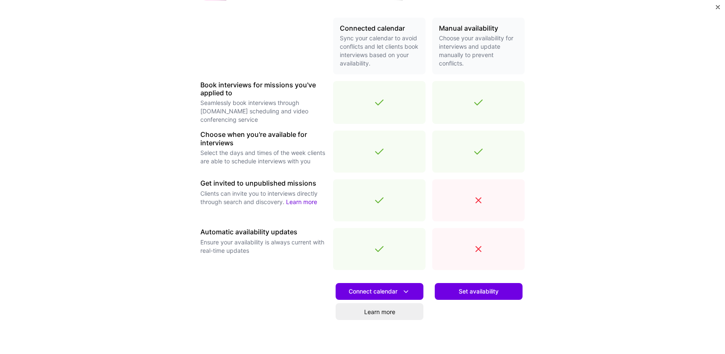
scroll to position [191, 0]
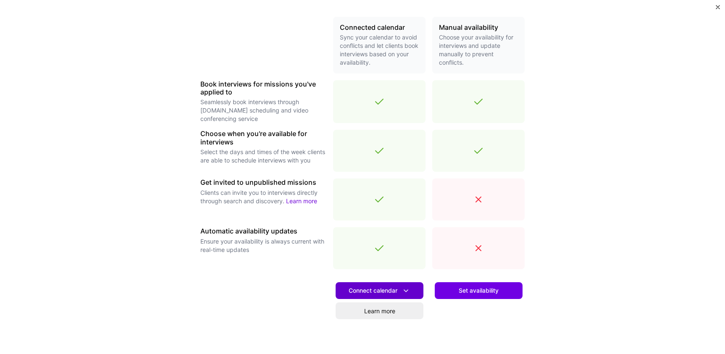
click at [388, 290] on span "Connect calendar" at bounding box center [380, 290] width 62 height 9
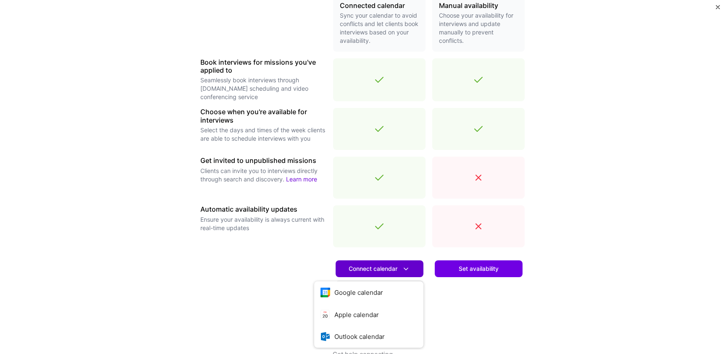
scroll to position [234, 0]
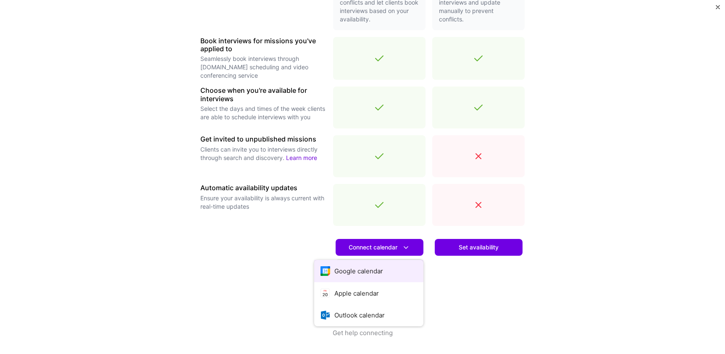
click at [375, 270] on button "Google calendar" at bounding box center [368, 271] width 109 height 22
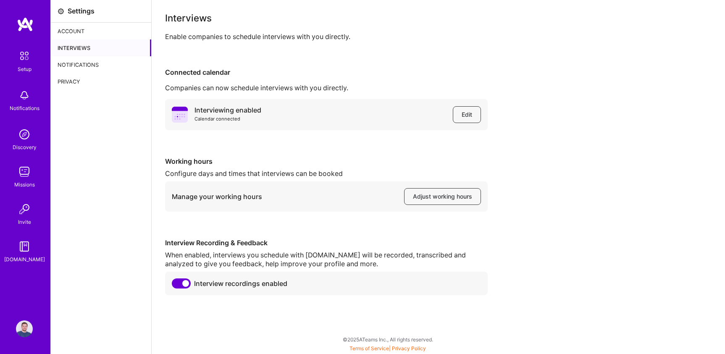
click at [252, 68] on div "Connected calendar" at bounding box center [438, 72] width 547 height 9
click at [431, 200] on span "Adjust working hours" at bounding box center [442, 196] width 59 height 8
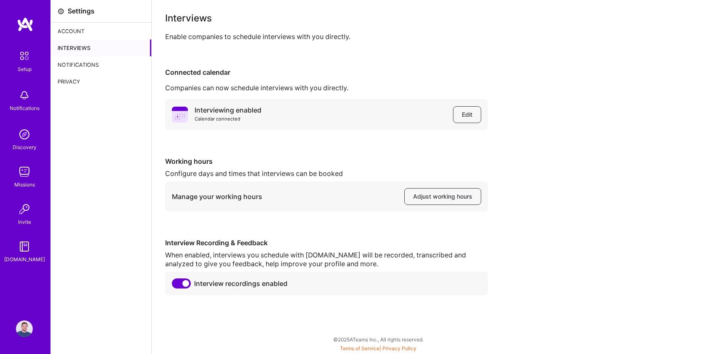
click at [185, 285] on span at bounding box center [181, 284] width 19 height 10
click at [173, 285] on input "checkbox" at bounding box center [173, 285] width 0 height 0
click at [86, 65] on div "Notifications" at bounding box center [101, 64] width 100 height 17
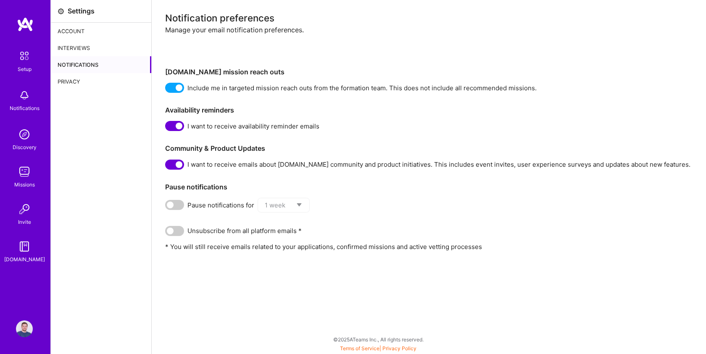
click at [79, 80] on div "Privacy" at bounding box center [101, 81] width 100 height 17
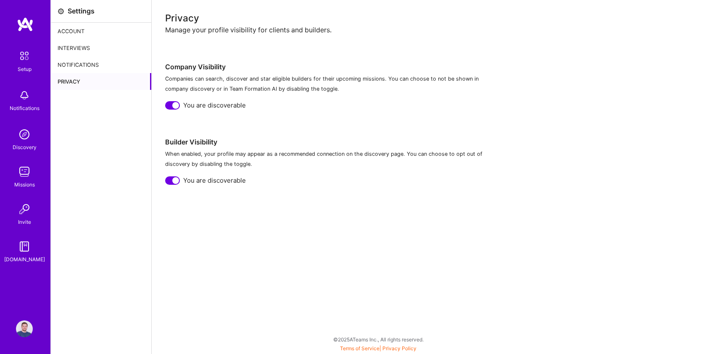
click at [174, 181] on div at bounding box center [175, 180] width 7 height 7
click at [175, 105] on div at bounding box center [175, 105] width 7 height 7
click at [37, 27] on link at bounding box center [25, 24] width 50 height 15
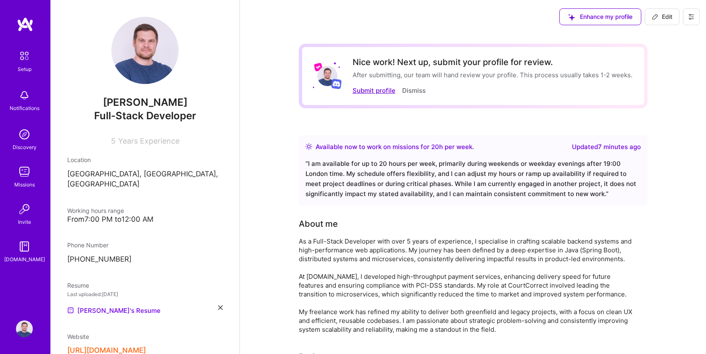
click at [368, 92] on button "Submit profile" at bounding box center [373, 90] width 43 height 9
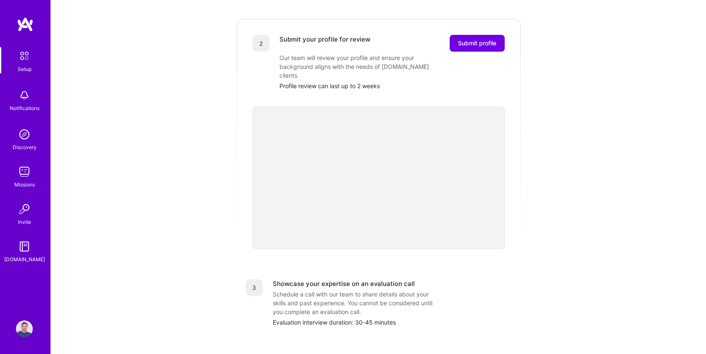
scroll to position [163, 0]
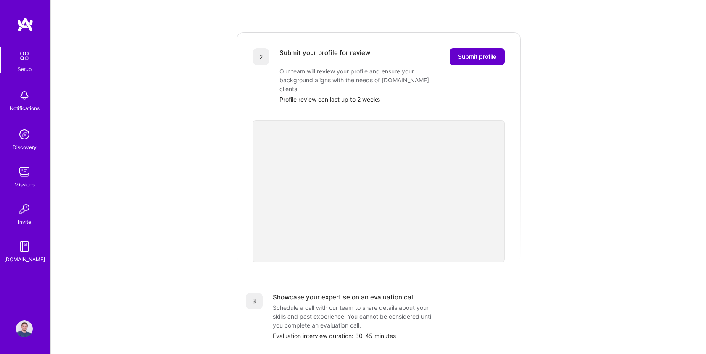
click at [476, 53] on span "Submit profile" at bounding box center [477, 57] width 38 height 8
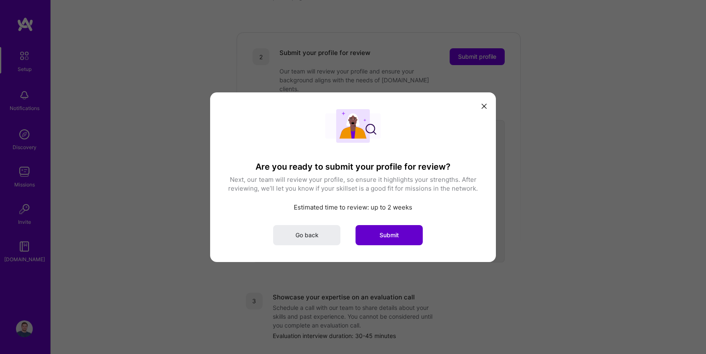
click at [391, 233] on span "Submit" at bounding box center [388, 235] width 19 height 8
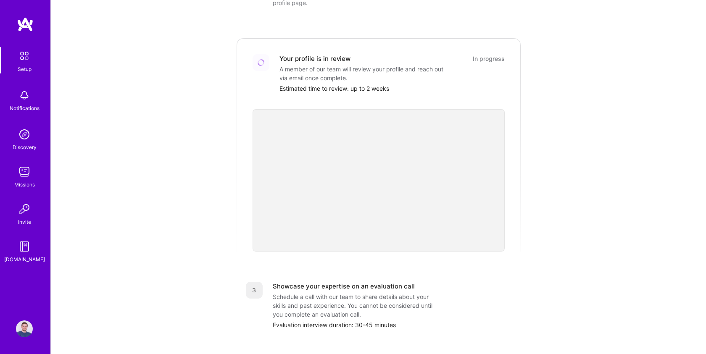
scroll to position [28, 0]
